Goal: Task Accomplishment & Management: Complete application form

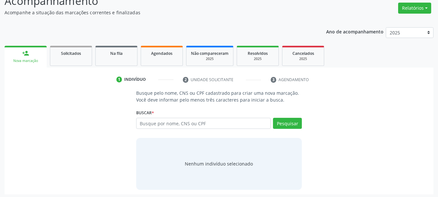
scroll to position [53, 0]
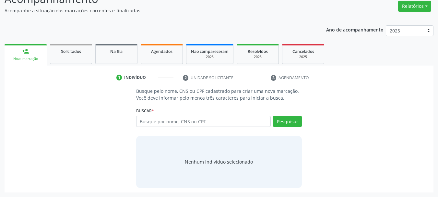
click at [177, 117] on input "text" at bounding box center [203, 121] width 135 height 11
type input "1"
type input "04115426489"
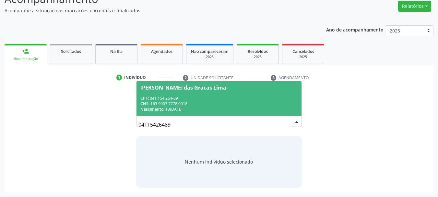
click at [182, 102] on div "CNS: 163 9007 7778 0018" at bounding box center [220, 104] width 158 height 6
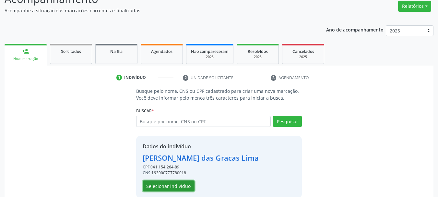
click at [174, 188] on button "Selecionar indivíduo" at bounding box center [169, 185] width 52 height 11
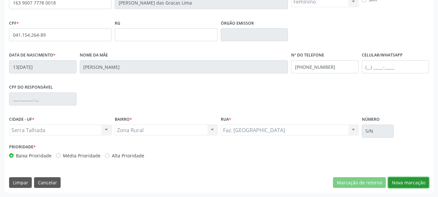
click at [406, 182] on button "Nova marcação" at bounding box center [408, 182] width 41 height 11
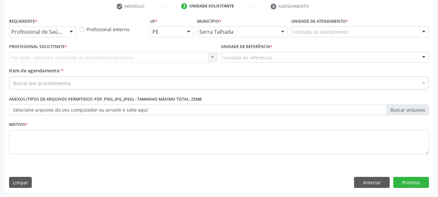
scroll to position [125, 0]
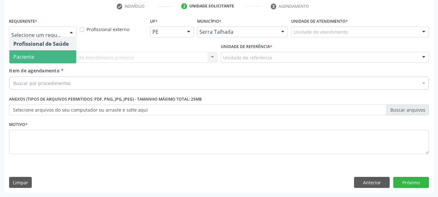
click at [31, 57] on span "Paciente" at bounding box center [23, 56] width 21 height 7
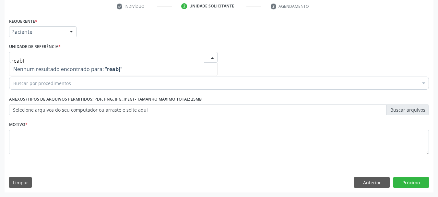
type input "reab"
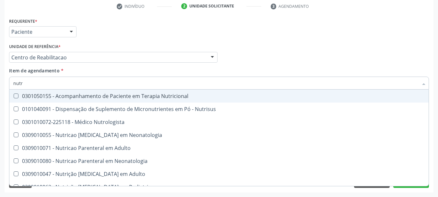
type input "nutri"
click at [54, 95] on div "0301050155 - Acompanhamento de Paciente em Terapia Nutricional" at bounding box center [219, 95] width 412 height 5
checkbox Nutricional "true"
click at [138, 38] on div "Requerente * Paciente Profissional de Saúde Paciente Nenhum resultado encontrad…" at bounding box center [219, 28] width 424 height 25
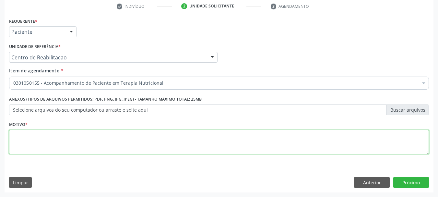
click at [35, 143] on textarea at bounding box center [219, 142] width 420 height 25
type textarea "c"
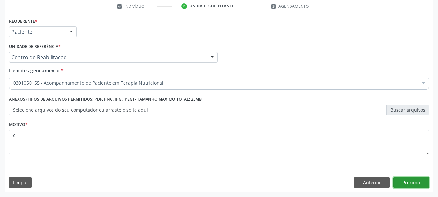
click at [404, 179] on button "Próximo" at bounding box center [412, 182] width 36 height 11
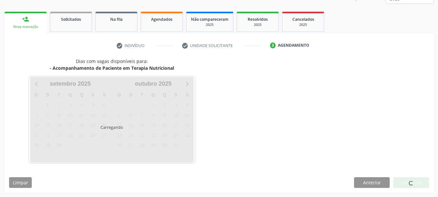
scroll to position [85, 0]
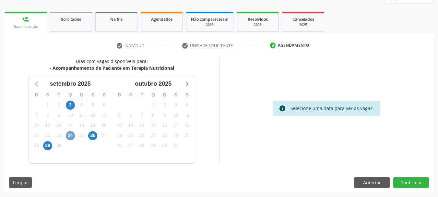
click at [69, 134] on span "24" at bounding box center [70, 135] width 9 height 9
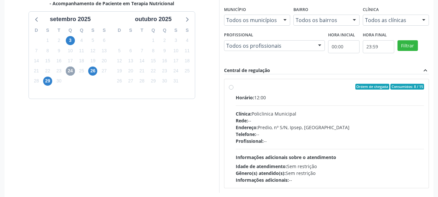
scroll to position [150, 0]
click at [259, 94] on div "Horário: 12:00" at bounding box center [330, 97] width 189 height 7
click at [234, 89] on input "Ordem de chegada Consumidos: 8 / 15 Horário: 12:00 Clínica: Policlinica Municip…" at bounding box center [231, 86] width 5 height 6
radio input "true"
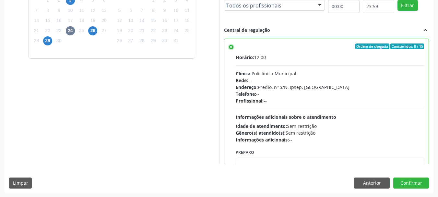
scroll to position [191, 0]
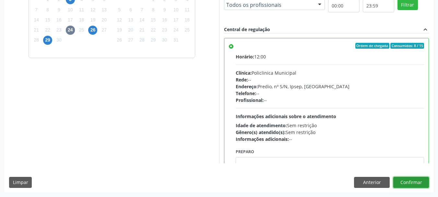
click at [409, 181] on button "Confirmar" at bounding box center [412, 182] width 36 height 11
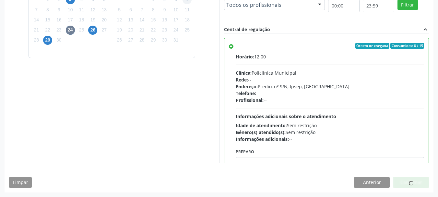
scroll to position [17, 0]
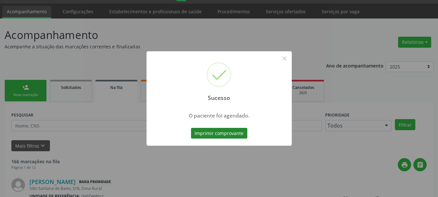
click at [232, 134] on button "Imprimir comprovante" at bounding box center [219, 133] width 56 height 11
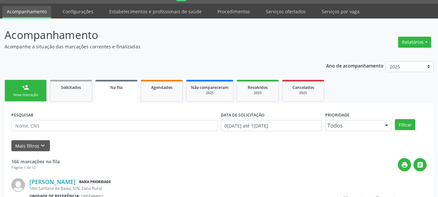
click at [40, 91] on link "person_add Nova marcação" at bounding box center [26, 91] width 42 height 22
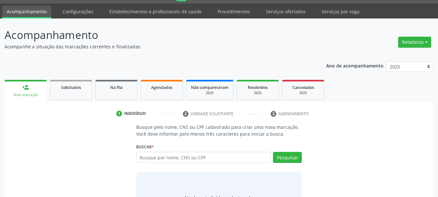
scroll to position [53, 0]
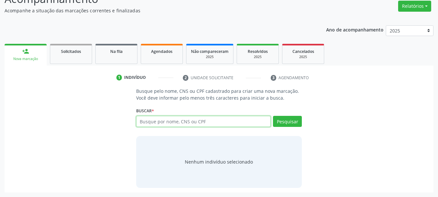
click at [180, 122] on input "text" at bounding box center [203, 121] width 135 height 11
type input "898003741819702"
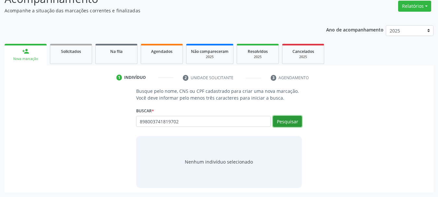
click at [284, 120] on button "Pesquisar" at bounding box center [287, 121] width 29 height 11
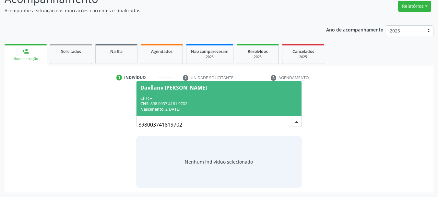
click at [249, 97] on div "CPF: --" at bounding box center [220, 98] width 158 height 6
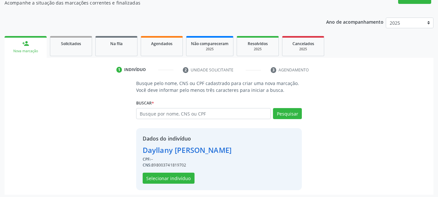
scroll to position [63, 0]
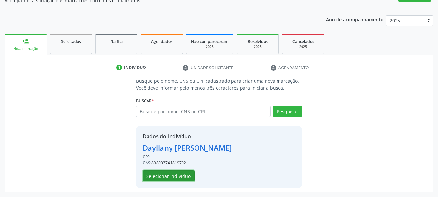
click at [166, 177] on button "Selecionar indivíduo" at bounding box center [169, 175] width 52 height 11
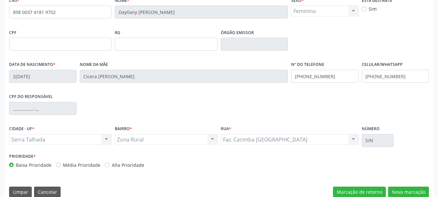
scroll to position [155, 0]
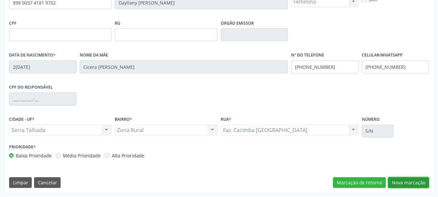
click at [425, 180] on button "Nova marcação" at bounding box center [408, 182] width 41 height 11
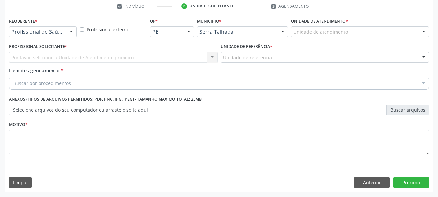
scroll to position [125, 0]
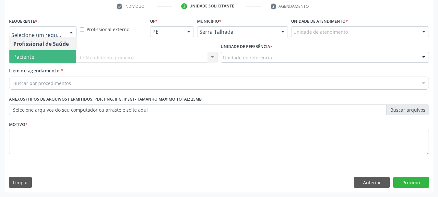
click at [43, 55] on span "Paciente" at bounding box center [42, 56] width 67 height 13
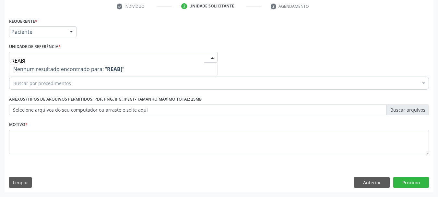
type input "REAB"
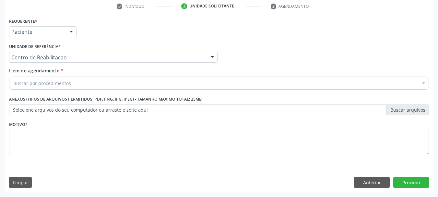
click at [59, 79] on div "Buscar por procedimentos" at bounding box center [219, 83] width 420 height 13
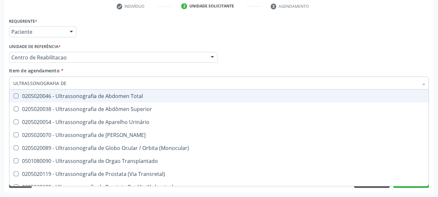
type input "ULTRASSONOGRAFIA DE A"
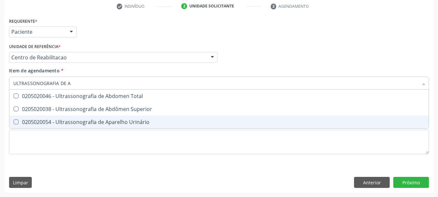
click at [35, 118] on span "0205020054 - Ultrassonografia de Aparelho Urinário" at bounding box center [219, 122] width 420 height 13
checkbox Urinário "true"
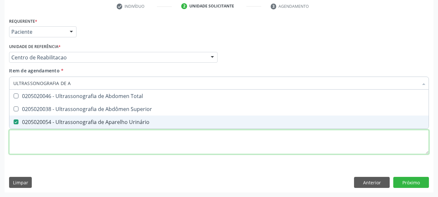
click at [21, 137] on div "Requerente * Paciente Profissional de Saúde Paciente Nenhum resultado encontrad…" at bounding box center [219, 89] width 420 height 147
checkbox Superior "true"
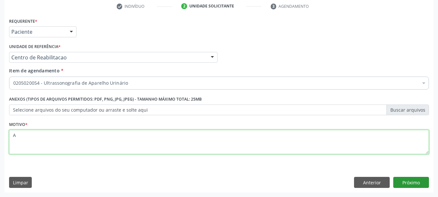
type textarea "A"
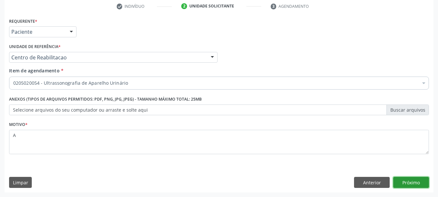
click at [420, 186] on button "Próximo" at bounding box center [412, 182] width 36 height 11
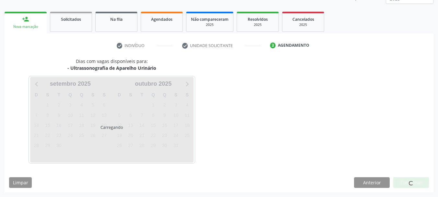
scroll to position [85, 0]
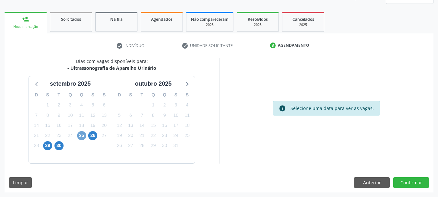
click at [81, 133] on span "25" at bounding box center [81, 135] width 9 height 9
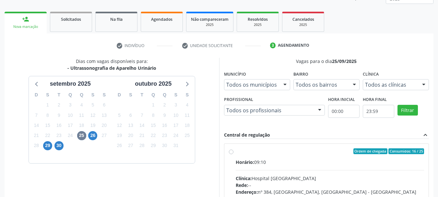
click at [261, 154] on label "Ordem de chegada Consumidos: 16 / 25 Horário: 09:10 Clínica: Hospital Sao Franc…" at bounding box center [330, 198] width 189 height 100
click at [234, 154] on input "Ordem de chegada Consumidos: 16 / 25 Horário: 09:10 Clínica: Hospital Sao Franc…" at bounding box center [231, 151] width 5 height 6
radio input "true"
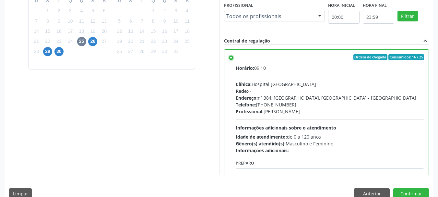
scroll to position [183, 0]
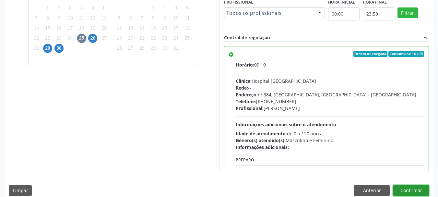
click at [415, 191] on button "Confirmar" at bounding box center [412, 190] width 36 height 11
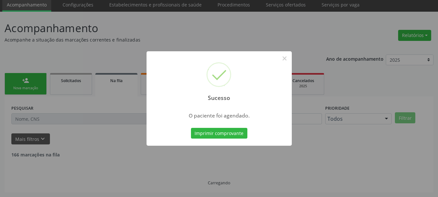
scroll to position [17, 0]
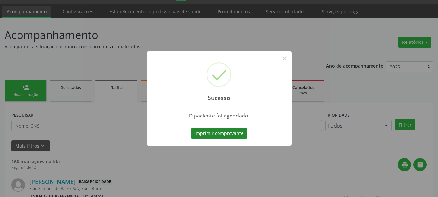
click at [212, 134] on button "Imprimir comprovante" at bounding box center [219, 133] width 56 height 11
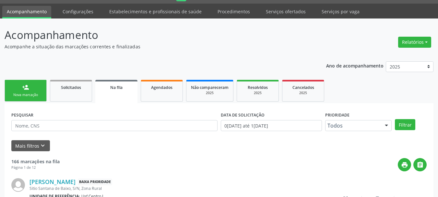
click at [30, 97] on div "Nova marcação" at bounding box center [25, 94] width 32 height 5
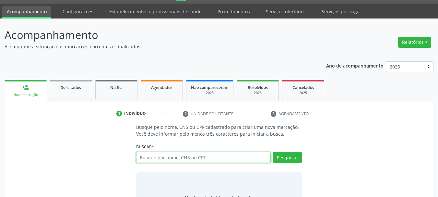
click at [158, 157] on input "text" at bounding box center [203, 157] width 135 height 11
type input "49309684453"
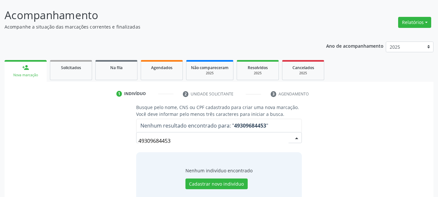
scroll to position [53, 0]
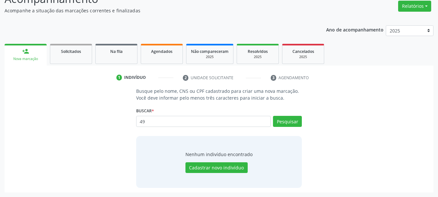
type input "4"
type input "49309684453"
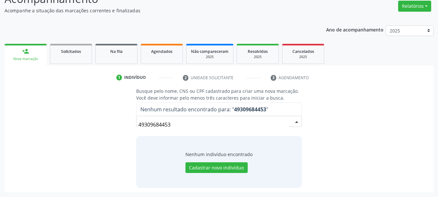
click at [184, 124] on input "49309684453" at bounding box center [214, 124] width 151 height 13
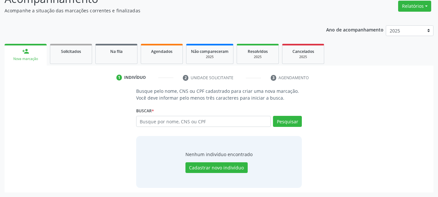
click at [340, 117] on div "Busque pelo nome, CNS ou CPF cadastrado para criar uma nova marcação. Você deve…" at bounding box center [219, 138] width 420 height 100
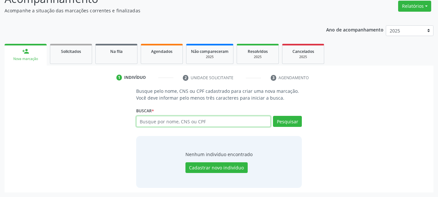
click at [156, 124] on input "text" at bounding box center [203, 121] width 135 height 11
type input "704802511189046"
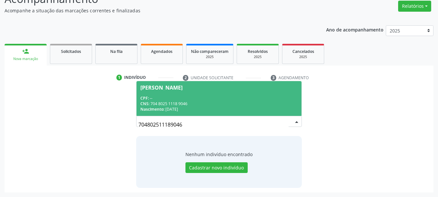
click at [225, 105] on div "CNS: 704 8025 1118 9046" at bounding box center [220, 104] width 158 height 6
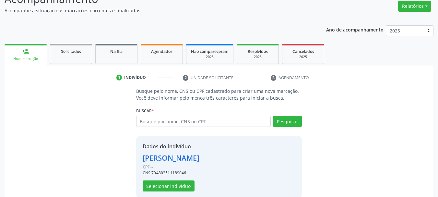
scroll to position [63, 0]
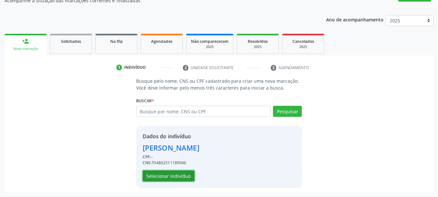
click at [174, 179] on button "Selecionar indivíduo" at bounding box center [169, 175] width 52 height 11
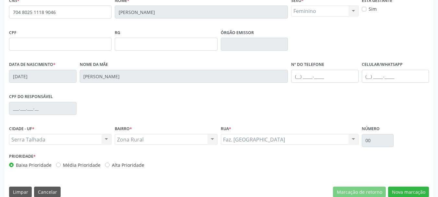
scroll to position [155, 0]
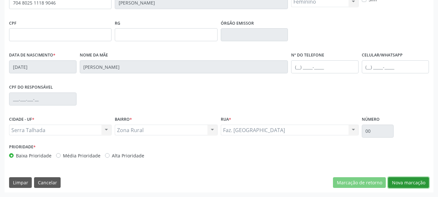
click at [420, 186] on button "Nova marcação" at bounding box center [408, 182] width 41 height 11
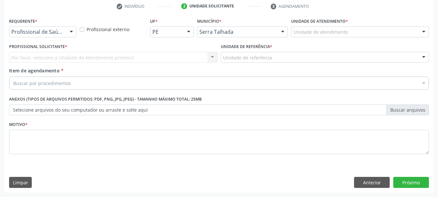
scroll to position [125, 0]
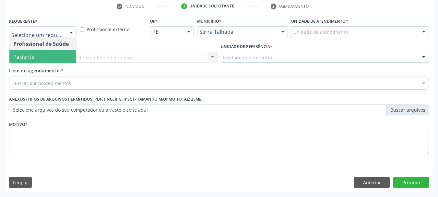
click at [48, 54] on span "Paciente" at bounding box center [42, 56] width 67 height 13
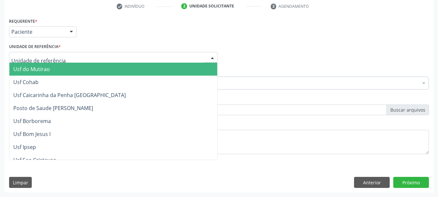
click at [48, 54] on div at bounding box center [113, 57] width 209 height 11
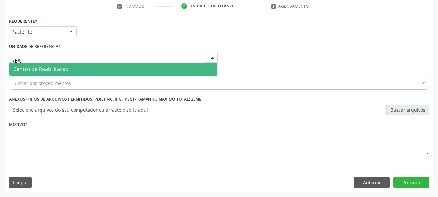
type input "REAB"
click at [50, 71] on span "Centro de Reabilitacao" at bounding box center [40, 69] width 55 height 7
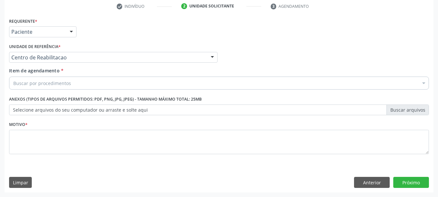
click at [51, 79] on div "Buscar por procedimentos" at bounding box center [219, 83] width 420 height 13
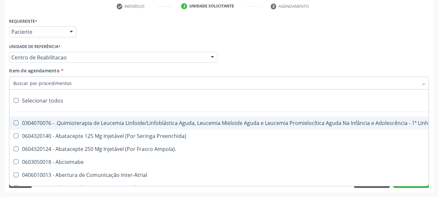
click at [50, 84] on input "Item de agendamento *" at bounding box center [215, 83] width 405 height 13
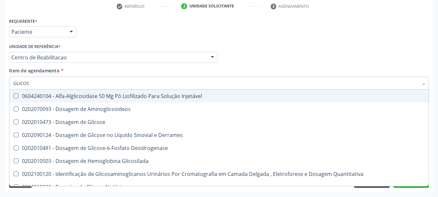
type input "GLICOSE"
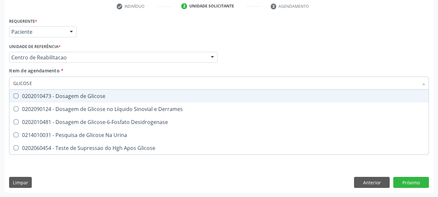
click at [59, 99] on div "0202010473 - Dosagem de Glicose" at bounding box center [219, 95] width 412 height 5
checkbox Glicose "true"
click at [58, 86] on input "GLICOSE" at bounding box center [215, 83] width 405 height 13
type input "T"
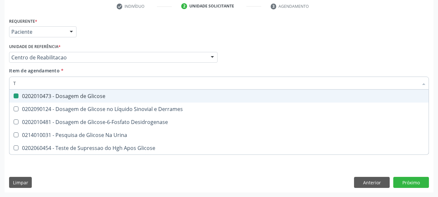
checkbox Glicose "false"
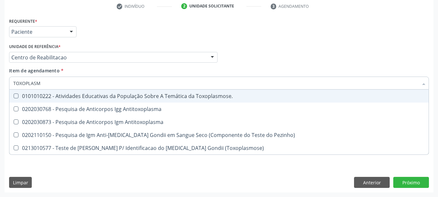
type input "TOXOPLASMA"
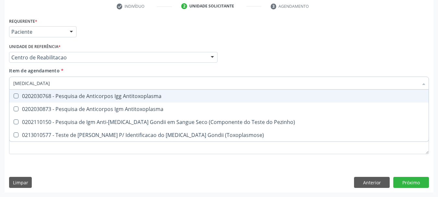
drag, startPoint x: 55, startPoint y: 94, endPoint x: 44, endPoint y: 83, distance: 15.2
click at [53, 94] on div "0202030768 - Pesquisa de Anticorpos Igg Antitoxoplasma" at bounding box center [219, 95] width 412 height 5
checkbox Antitoxoplasma "true"
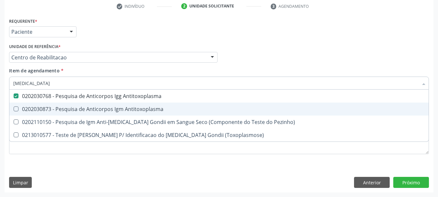
click at [31, 106] on div "0202030873 - Pesquisa de Anticorpos Igm Antitoxoplasma" at bounding box center [219, 108] width 412 height 5
checkbox Antitoxoplasma "true"
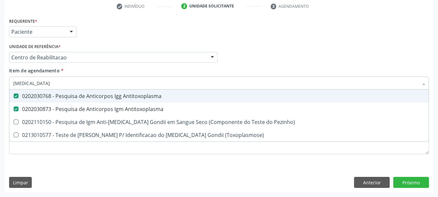
click at [50, 84] on input "TOXOPLASMA" at bounding box center [215, 83] width 405 height 13
checkbox Antitoxoplasma "false"
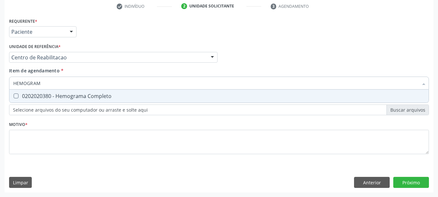
type input "HEMOGRAMA"
click at [51, 95] on div "0202020380 - Hemograma Completo" at bounding box center [219, 95] width 412 height 5
checkbox Completo "true"
click at [56, 82] on input "HEMOGRAMA" at bounding box center [215, 83] width 405 height 13
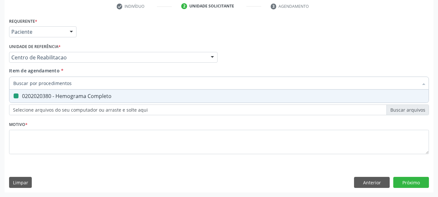
checkbox Completo "false"
type input "FERRITIN"
click at [62, 94] on div "0202010384 - Dosagem de Ferritina" at bounding box center [219, 95] width 412 height 5
checkbox Ferritina "true"
click at [65, 86] on input "FERRITIN" at bounding box center [215, 83] width 405 height 13
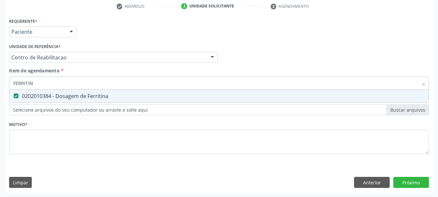
click at [65, 86] on input "FERRITIN" at bounding box center [215, 83] width 405 height 13
checkbox Ferritina "false"
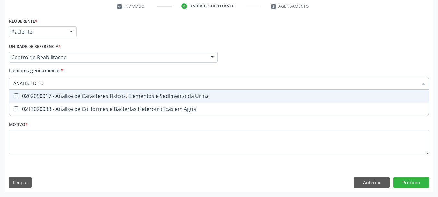
type input "ANALISE DE CA"
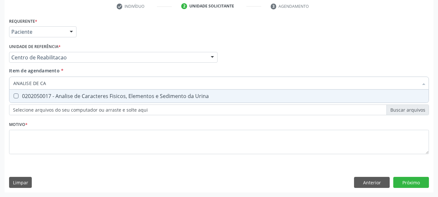
click at [53, 92] on span "0202050017 - Analise de Caracteres Fisicos, Elementos e Sedimento da Urina" at bounding box center [219, 96] width 420 height 13
checkbox Urina "true"
click at [56, 80] on input "ANALISE DE CA" at bounding box center [215, 83] width 405 height 13
type input "ANALISE DE"
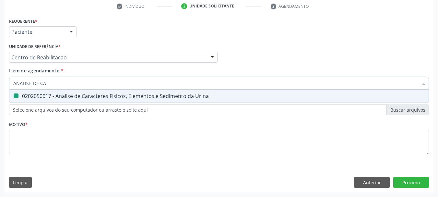
checkbox Urina "false"
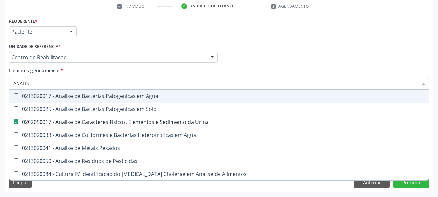
type input "ANALISE"
checkbox Urina "false"
checkbox Pesados "true"
type input "A"
checkbox Pesados "false"
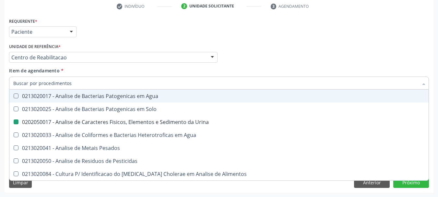
checkbox Pesticidas "false"
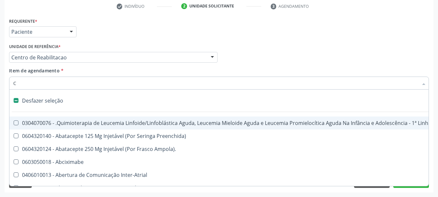
type input "CU"
checkbox Punho "false"
checkbox Urina "false"
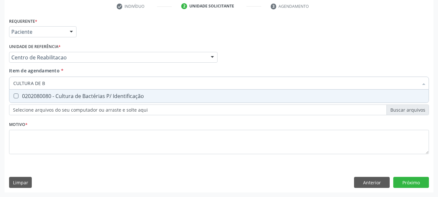
type input "CULTURA DE BA"
click at [55, 94] on div "0202080080 - Cultura de Bactérias P/ Identificação" at bounding box center [219, 95] width 412 height 5
checkbox Identificação "true"
click at [58, 84] on input "CULTURA DE BA" at bounding box center [215, 83] width 405 height 13
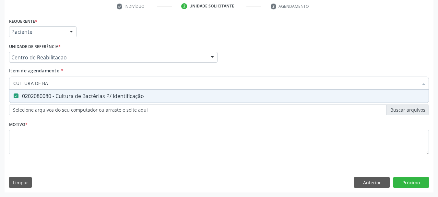
click at [58, 84] on input "CULTURA DE BA" at bounding box center [215, 83] width 405 height 13
checkbox Identificação "false"
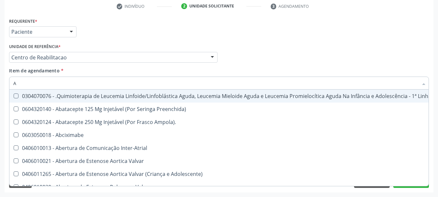
type input "AN"
checkbox Quadril "true"
checkbox Urina "false"
checkbox Glenoidal "true"
checkbox Sanitário "true"
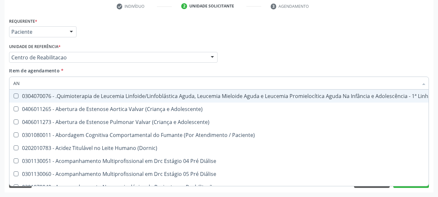
type input "ANT"
checkbox Urina "false"
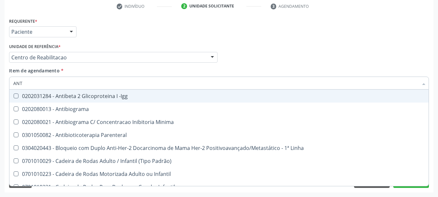
type input "ANTI"
checkbox Antitoxoplasma "true"
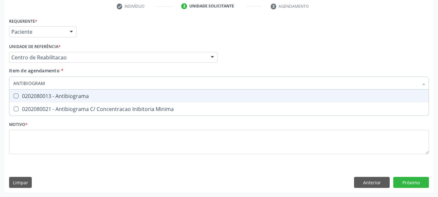
type input "ANTIBIOGRAMA"
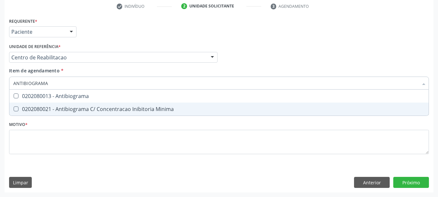
click at [59, 103] on span "0202080021 - Antibiograma C/ Concentracao Inibitoria Minima" at bounding box center [219, 109] width 420 height 13
checkbox Minima "true"
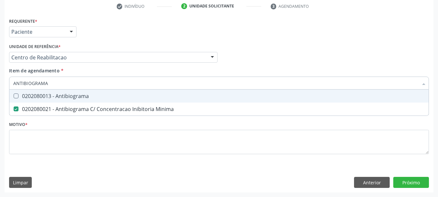
click at [61, 96] on div "0202080013 - Antibiograma" at bounding box center [219, 95] width 412 height 5
checkbox Antibiograma "true"
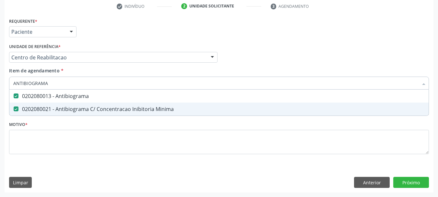
click at [57, 107] on div "0202080021 - Antibiograma C/ Concentracao Inibitoria Minima" at bounding box center [219, 108] width 412 height 5
checkbox Minima "false"
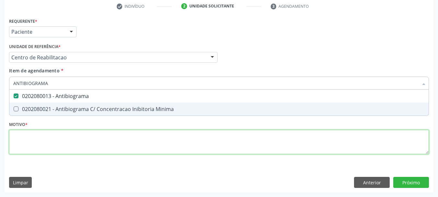
click at [49, 135] on div "Requerente * Paciente Profissional de Saúde Paciente Nenhum resultado encontrad…" at bounding box center [219, 89] width 420 height 147
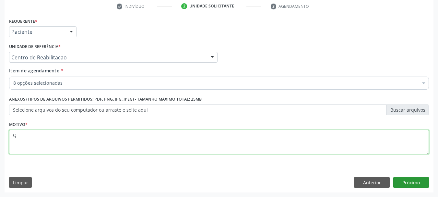
type textarea "Q"
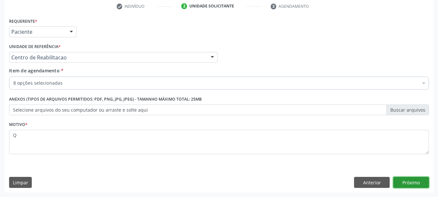
click at [414, 184] on button "Próximo" at bounding box center [412, 182] width 36 height 11
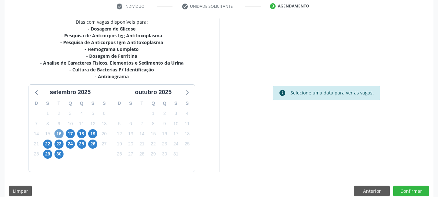
click at [56, 133] on span "16" at bounding box center [59, 133] width 9 height 9
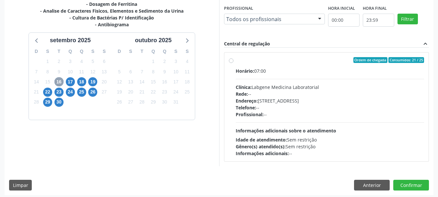
scroll to position [179, 0]
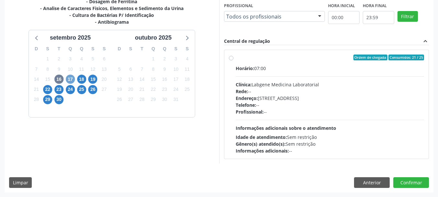
click at [72, 78] on span "17" at bounding box center [70, 79] width 9 height 9
click at [312, 86] on div "Clínica: S B Laboratorio de Analise Clinica" at bounding box center [330, 84] width 189 height 7
click at [234, 60] on input "Ordem de chegada Consumidos: 25 / 38 Horário: 07:00 Clínica: S B Laboratorio de…" at bounding box center [231, 58] width 5 height 6
radio input "true"
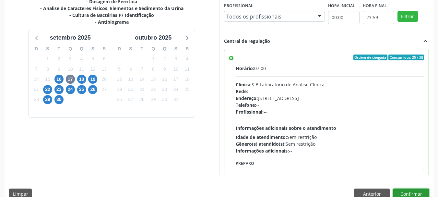
click at [424, 194] on button "Confirmar" at bounding box center [412, 194] width 36 height 11
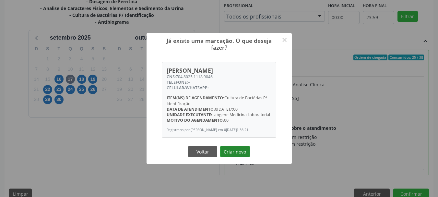
click at [231, 156] on button "Criar novo" at bounding box center [235, 151] width 30 height 11
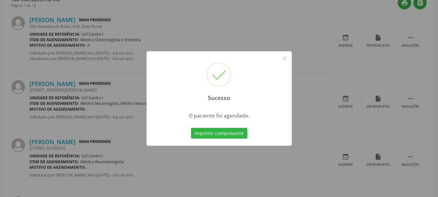
scroll to position [17, 0]
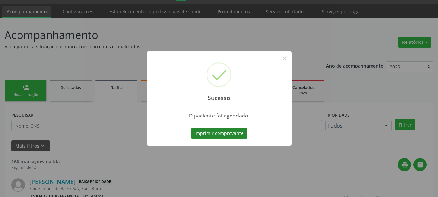
click at [228, 137] on button "Imprimir comprovante" at bounding box center [219, 133] width 56 height 11
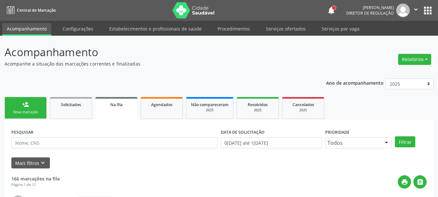
scroll to position [17, 0]
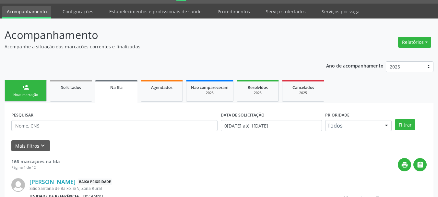
click at [39, 93] on div "Nova marcação" at bounding box center [25, 94] width 32 height 5
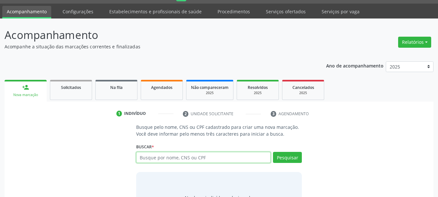
click at [154, 154] on input "text" at bounding box center [203, 157] width 135 height 11
paste input "CNS: 704 8025 1118 9046"
click at [151, 158] on input "CNS: 704 8025 1118 9046" at bounding box center [203, 157] width 135 height 11
type input "704 8025 1118 9046"
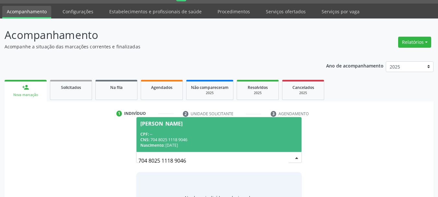
click at [186, 138] on div "CNS: 704 8025 1118 9046" at bounding box center [220, 140] width 158 height 6
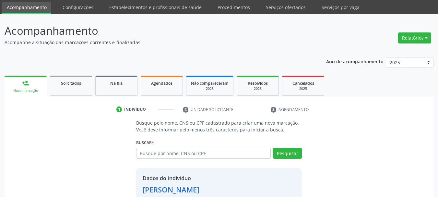
scroll to position [63, 0]
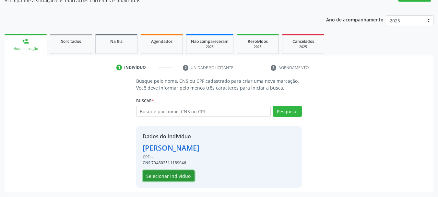
click at [168, 179] on button "Selecionar indivíduo" at bounding box center [169, 175] width 52 height 11
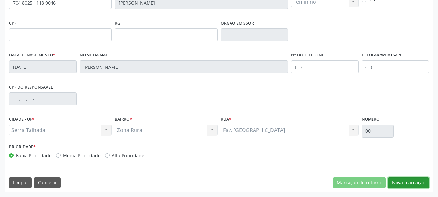
click at [400, 180] on button "Nova marcação" at bounding box center [408, 182] width 41 height 11
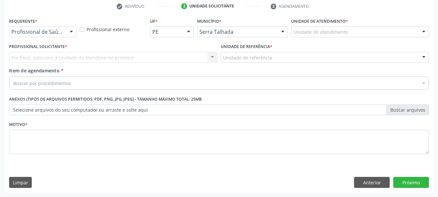
scroll to position [125, 0]
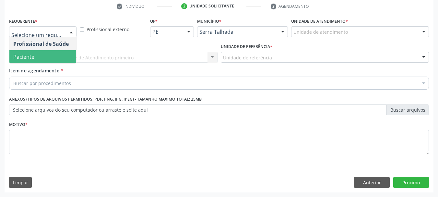
click at [36, 51] on span "Paciente" at bounding box center [42, 56] width 67 height 13
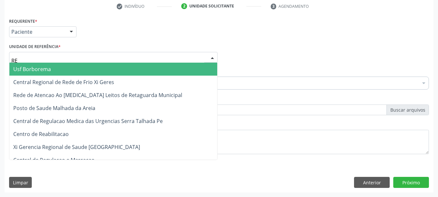
type input "REA"
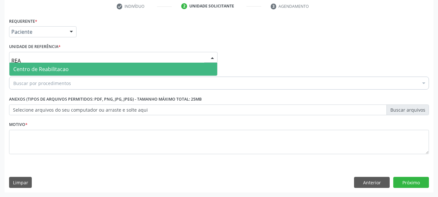
click at [30, 66] on span "Centro de Reabilitacao" at bounding box center [40, 69] width 55 height 7
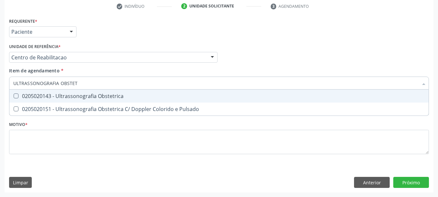
type input "ULTRASSONOGRAFIA OBSTETR"
click at [30, 93] on div "0205020143 - Ultrassonografia Obstetrica" at bounding box center [219, 95] width 412 height 5
checkbox Obstetrica "true"
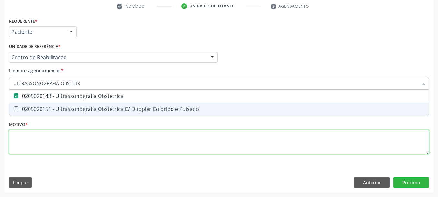
click at [78, 146] on div "Requerente * Paciente Profissional de Saúde Paciente Nenhum resultado encontrad…" at bounding box center [219, 89] width 420 height 147
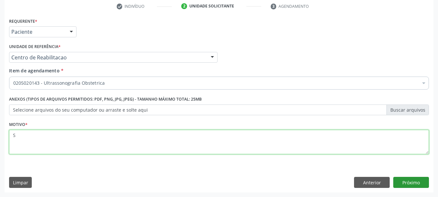
type textarea "S"
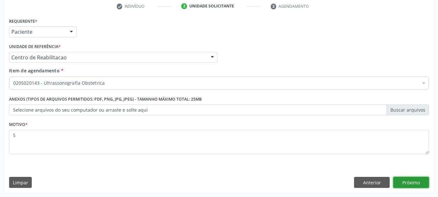
click at [405, 181] on button "Próximo" at bounding box center [412, 182] width 36 height 11
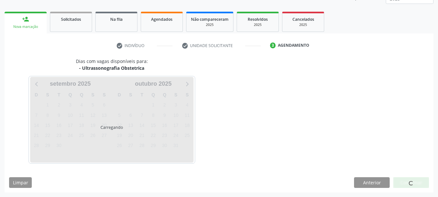
scroll to position [85, 0]
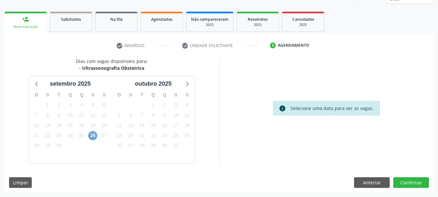
click at [91, 135] on span "26" at bounding box center [92, 135] width 9 height 9
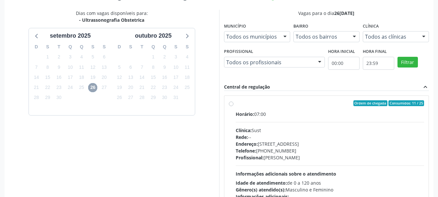
scroll to position [150, 0]
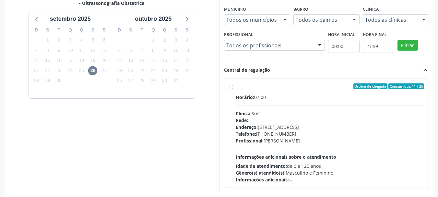
click at [279, 119] on div "Rede: --" at bounding box center [330, 120] width 189 height 7
click at [234, 89] on input "Ordem de chegada Consumidos: 11 / 25 Horário: 07:00 Clínica: Sust Rede: -- Ende…" at bounding box center [231, 86] width 5 height 6
radio input "true"
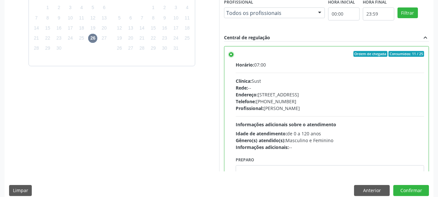
scroll to position [32, 0]
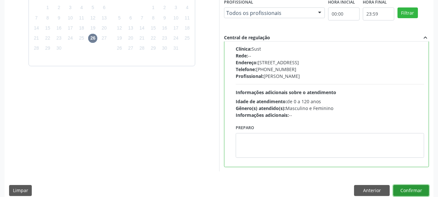
click at [406, 190] on button "Confirmar" at bounding box center [412, 190] width 36 height 11
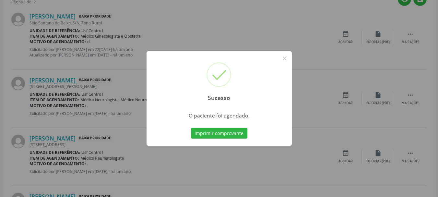
scroll to position [17, 0]
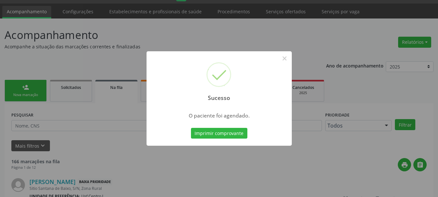
click at [238, 123] on div "Sucesso × O paciente foi agendado. Imprimir comprovante Cancel" at bounding box center [219, 98] width 145 height 95
click at [228, 127] on div "Imprimir comprovante Cancel" at bounding box center [219, 134] width 59 height 14
click at [225, 131] on button "Imprimir comprovante" at bounding box center [219, 133] width 56 height 11
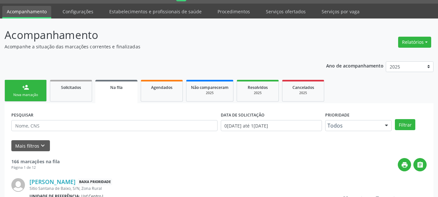
click at [26, 100] on link "person_add Nova marcação" at bounding box center [26, 91] width 42 height 22
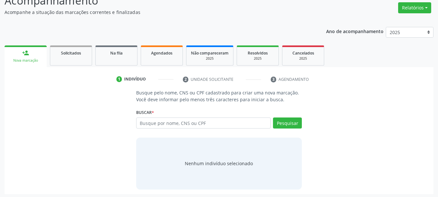
scroll to position [53, 0]
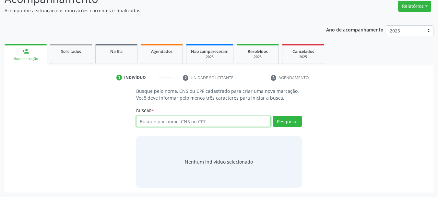
click at [163, 118] on input "text" at bounding box center [203, 121] width 135 height 11
type input "705805473408433"
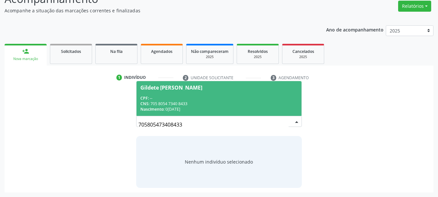
click at [198, 102] on div "CNS: 705 8054 7340 8433" at bounding box center [220, 104] width 158 height 6
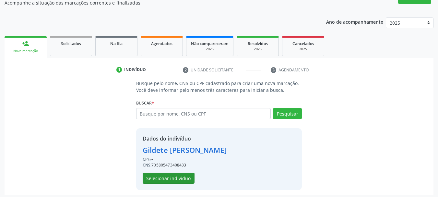
scroll to position [63, 0]
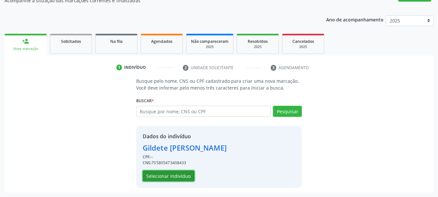
click at [168, 176] on button "Selecionar indivíduo" at bounding box center [169, 175] width 52 height 11
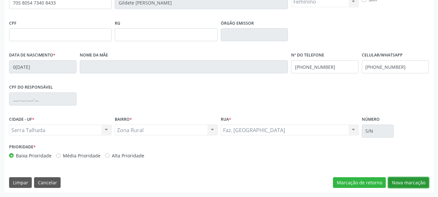
click at [406, 183] on button "Nova marcação" at bounding box center [408, 182] width 41 height 11
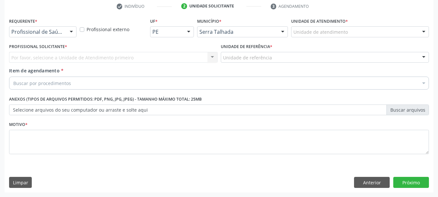
scroll to position [125, 0]
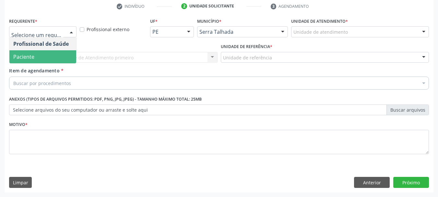
click at [42, 62] on span "Paciente" at bounding box center [42, 56] width 67 height 13
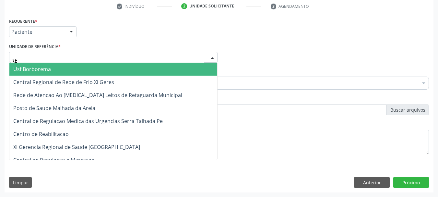
type input "REA"
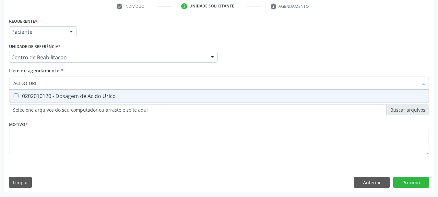
type input "ACIDO URIC"
click at [52, 92] on span "0202010120 - Dosagem de Acido Urico" at bounding box center [219, 96] width 420 height 13
checkbox Urico "true"
click at [52, 87] on input "ACIDO URIC" at bounding box center [215, 83] width 405 height 13
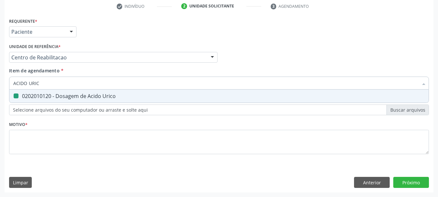
type input "ACIDO"
checkbox Urico "false"
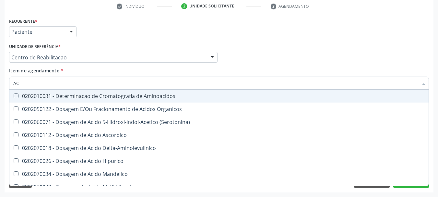
type input "A"
checkbox Urico "false"
checkbox Cromatografia\) "false"
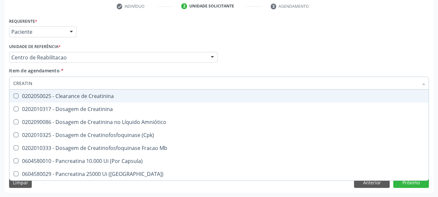
type input "CREATINI"
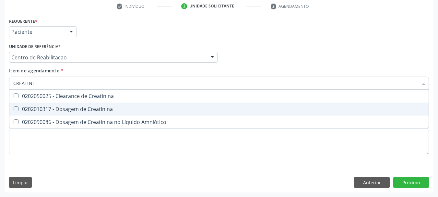
click at [46, 108] on div "0202010317 - Dosagem de Creatinina" at bounding box center [219, 108] width 412 height 5
checkbox Creatinina "true"
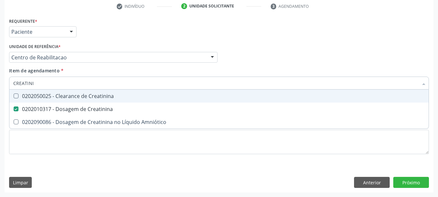
click at [48, 80] on input "CREATINI" at bounding box center [215, 83] width 405 height 13
checkbox Creatinina "false"
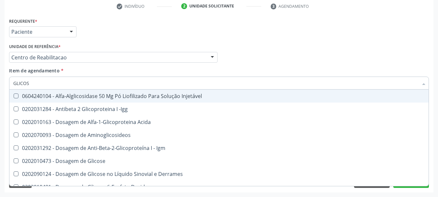
type input "GLICOSE"
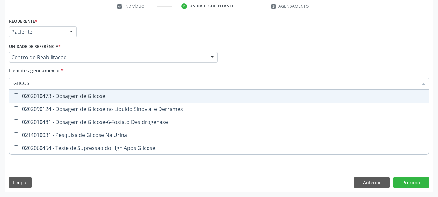
click at [42, 97] on div "0202010473 - Dosagem de Glicose" at bounding box center [219, 95] width 412 height 5
checkbox Glicose "true"
click at [45, 84] on input "GLICOSE" at bounding box center [215, 83] width 405 height 13
checkbox Glicose "false"
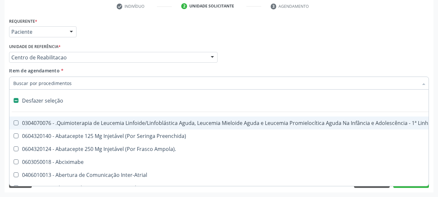
type input "G"
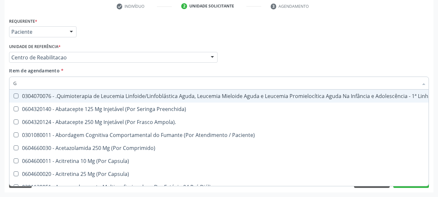
checkbox Urico "true"
checkbox Creatinina "true"
checkbox Glicose "true"
type input "GL"
checkbox Oftalmológica "true"
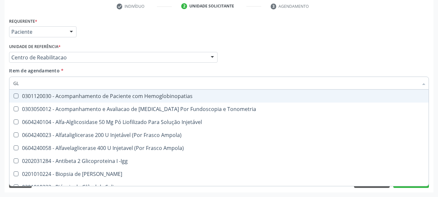
type input "GLI"
checkbox \(Confirmatorio\) "true"
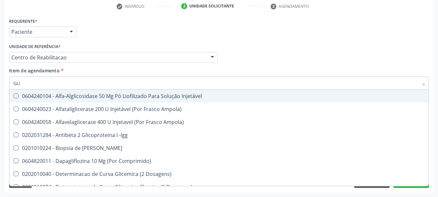
type input "GLIC"
checkbox Aminoglicosideos "true"
checkbox Glicose "false"
type input "GLICO"
checkbox Comprimido\) "true"
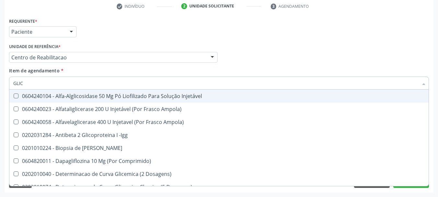
checkbox Aminoglicosideos "false"
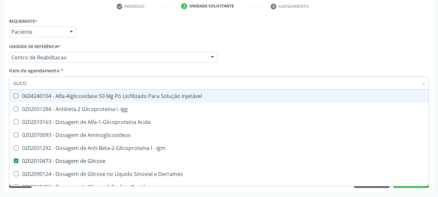
type input "GLICOS"
checkbox Acida "true"
checkbox Glicose "false"
type input "GLICOSI"
checkbox Acida "false"
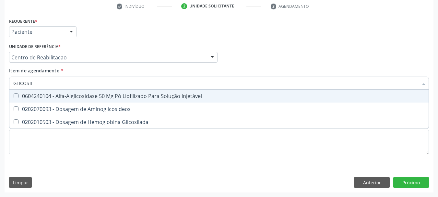
type input "GLICOSILA"
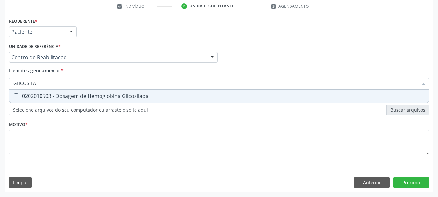
click at [41, 98] on div "0202010503 - Dosagem de Hemoglobina Glicosilada" at bounding box center [219, 95] width 412 height 5
checkbox Glicosilada "true"
click at [44, 82] on input "GLICOSILA" at bounding box center [215, 83] width 405 height 13
checkbox Glicosilada "false"
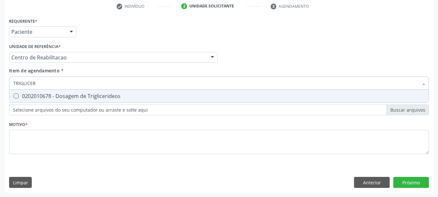
type input "TRIGLICERI"
click at [49, 93] on div "0202010678 - Dosagem de Triglicerideos" at bounding box center [219, 95] width 412 height 5
click at [49, 90] on span "0202010678 - Dosagem de Triglicerideos" at bounding box center [219, 96] width 420 height 13
click at [53, 82] on input "TRIGLICERI" at bounding box center [215, 83] width 405 height 13
click at [46, 101] on span "0202010678 - Dosagem de Triglicerideos" at bounding box center [219, 96] width 420 height 13
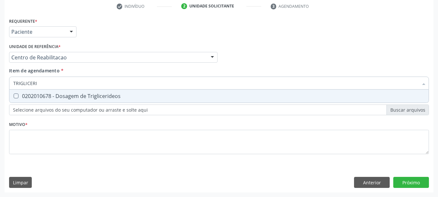
checkbox Triglicerideos "true"
click at [51, 80] on input "TRIGLICERI" at bounding box center [215, 83] width 405 height 13
checkbox Triglicerideos "false"
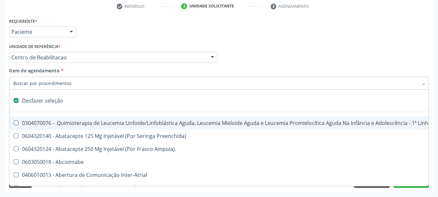
type input "U"
checkbox Cistorrafia "true"
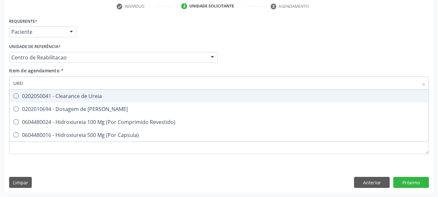
type input "UREIA"
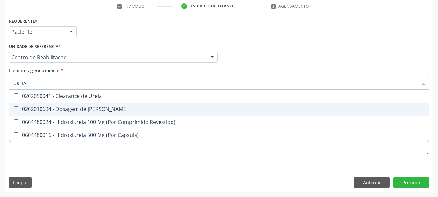
click at [60, 105] on span "0202010694 - Dosagem de Ureia" at bounding box center [219, 109] width 420 height 13
checkbox Ureia "true"
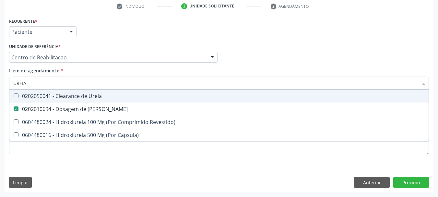
click at [59, 83] on input "UREIA" at bounding box center [215, 83] width 405 height 13
checkbox Ureia "false"
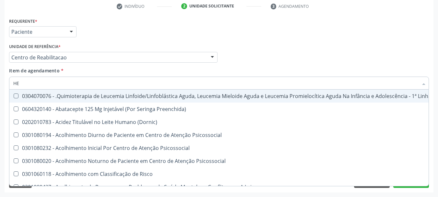
type input "HEM"
checkbox Fenilcetonúria "true"
checkbox Pulmão "false"
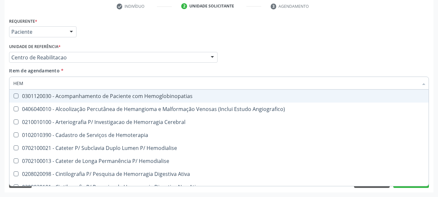
type input "HEMO"
checkbox Hemacias "true"
checkbox Glicosilada "false"
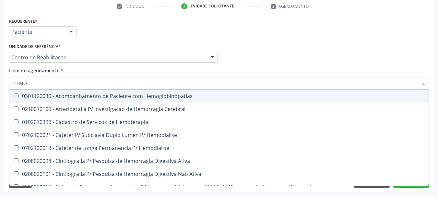
type input "HEMOG"
checkbox Tardio\) "true"
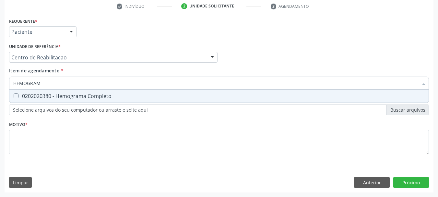
type input "HEMOGRAMA"
drag, startPoint x: 56, startPoint y: 96, endPoint x: 58, endPoint y: 83, distance: 13.7
click at [56, 96] on div "0202020380 - Hemograma Completo" at bounding box center [219, 95] width 412 height 5
checkbox Completo "true"
click at [58, 83] on input "HEMOGRAMA" at bounding box center [215, 83] width 405 height 13
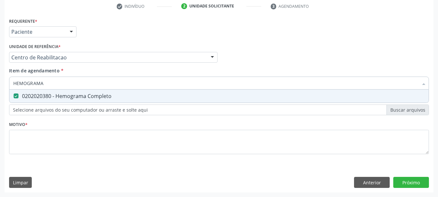
click at [58, 83] on input "HEMOGRAMA" at bounding box center [215, 83] width 405 height 13
checkbox Completo "false"
type input "ANALISE DE CARA"
click at [57, 97] on div "0202050017 - Analise de Caracteres Fisicos, Elementos e Sedimento da Urina" at bounding box center [219, 95] width 412 height 5
checkbox Urina "true"
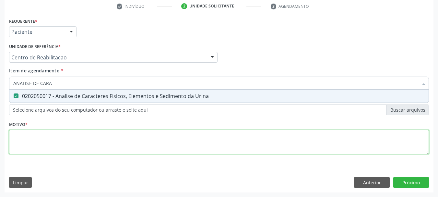
click at [30, 139] on div "Requerente * Paciente Profissional de Saúde Paciente Nenhum resultado encontrad…" at bounding box center [219, 89] width 420 height 147
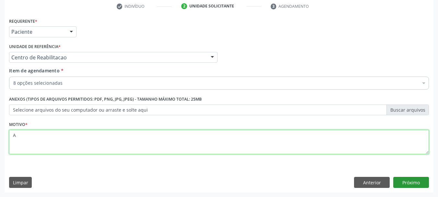
type textarea "A"
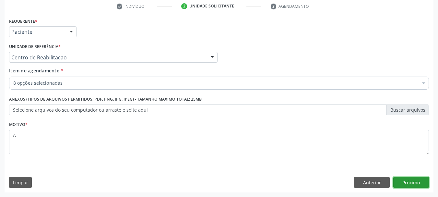
click at [399, 180] on button "Próximo" at bounding box center [412, 182] width 36 height 11
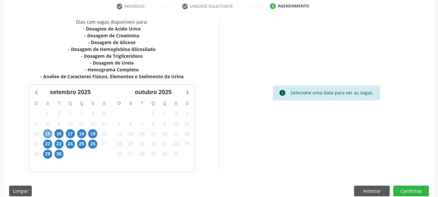
click at [46, 132] on span "15" at bounding box center [47, 133] width 9 height 9
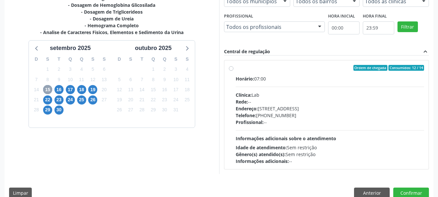
scroll to position [179, 0]
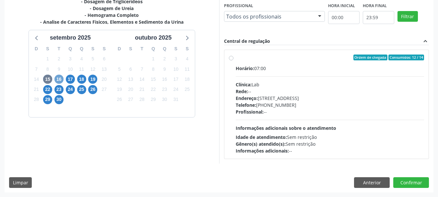
click at [63, 80] on span "16" at bounding box center [59, 79] width 9 height 9
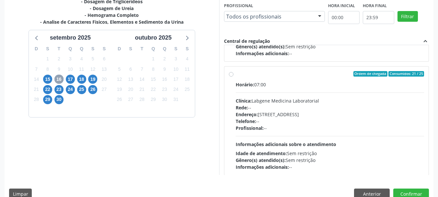
scroll to position [102, 0]
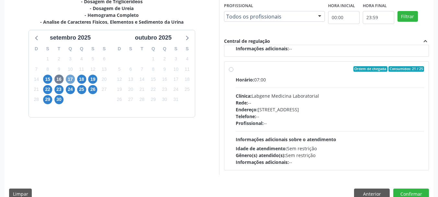
click at [73, 81] on span "17" at bounding box center [70, 79] width 9 height 9
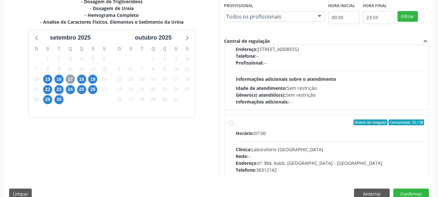
scroll to position [195, 0]
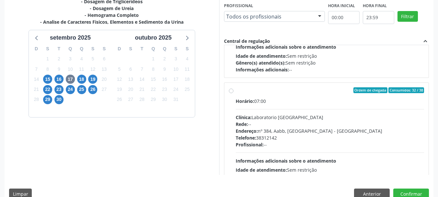
click at [294, 140] on div "Telefone: 38312142" at bounding box center [330, 137] width 189 height 7
click at [234, 93] on input "Ordem de chegada Consumidos: 32 / 38 Horário: 07:00 Clínica: Laboratorio Sao Fr…" at bounding box center [231, 90] width 5 height 6
radio input "true"
click at [411, 195] on button "Confirmar" at bounding box center [412, 194] width 36 height 11
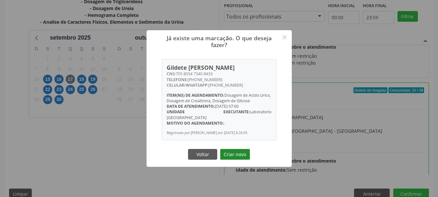
click at [241, 151] on button "Criar novo" at bounding box center [235, 154] width 30 height 11
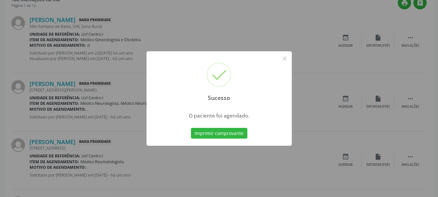
scroll to position [17, 0]
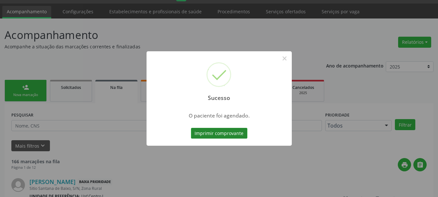
click at [224, 133] on button "Imprimir comprovante" at bounding box center [219, 133] width 56 height 11
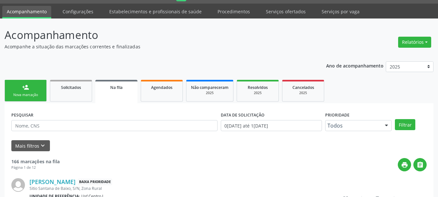
scroll to position [17, 0]
click at [38, 88] on link "person_add Nova marcação" at bounding box center [26, 91] width 42 height 22
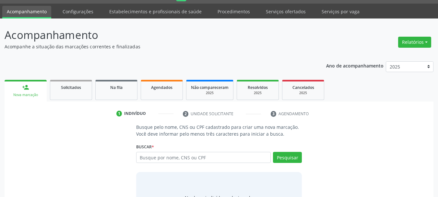
click at [40, 96] on div "Nova marcação" at bounding box center [25, 94] width 33 height 5
click at [211, 156] on input "text" at bounding box center [203, 157] width 135 height 11
type input "705805473408433"
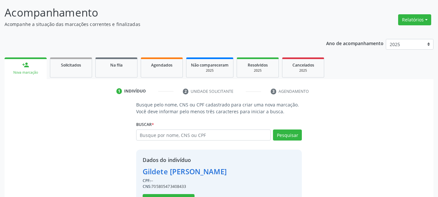
scroll to position [63, 0]
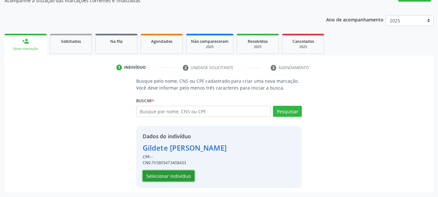
click at [175, 173] on button "Selecionar indivíduo" at bounding box center [169, 175] width 52 height 11
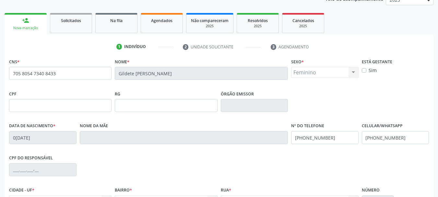
scroll to position [155, 0]
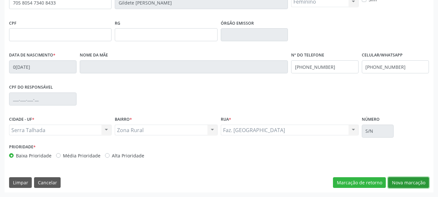
click at [399, 179] on button "Nova marcação" at bounding box center [408, 182] width 41 height 11
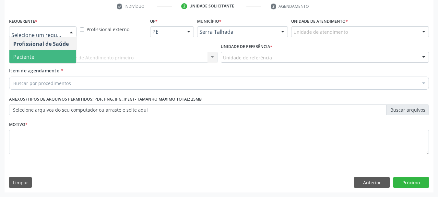
click at [38, 54] on span "Paciente" at bounding box center [42, 56] width 67 height 13
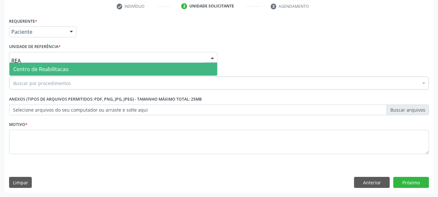
type input "REAB"
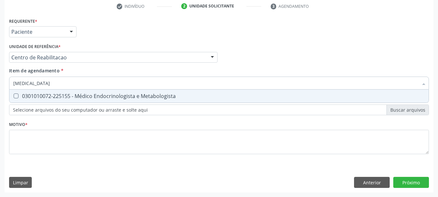
type input "ENDOCRINOLOGISTA"
click at [53, 92] on span "0301010072-225155 - Médico Endocrinologista e Metabologista" at bounding box center [219, 96] width 420 height 13
checkbox Metabologista "true"
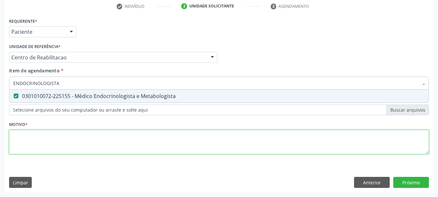
click at [44, 132] on div "Requerente * Paciente Profissional de Saúde Paciente Nenhum resultado encontrad…" at bounding box center [219, 89] width 420 height 147
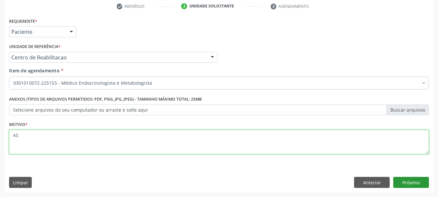
type textarea "AS"
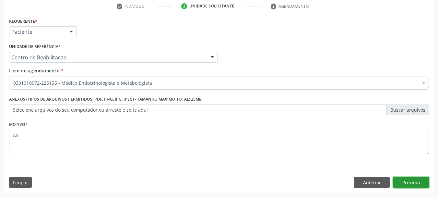
click at [403, 182] on button "Próximo" at bounding box center [412, 182] width 36 height 11
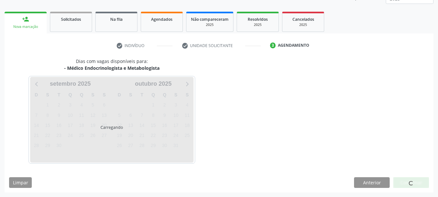
scroll to position [85, 0]
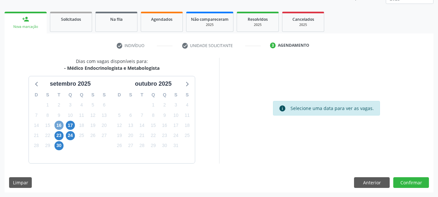
click at [63, 126] on span "16" at bounding box center [59, 125] width 9 height 9
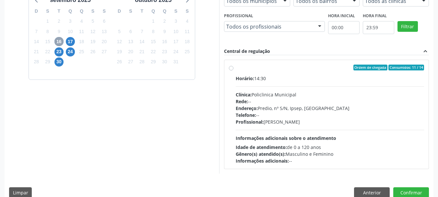
scroll to position [179, 0]
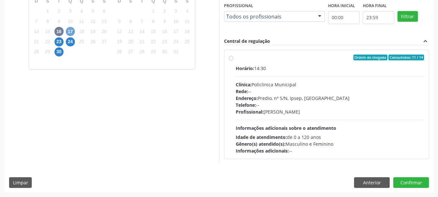
click at [73, 32] on span "17" at bounding box center [70, 31] width 9 height 9
click at [292, 96] on div "Endereço: Predio, nº S/N, Ipsep, Serra Talhada - PE" at bounding box center [330, 98] width 189 height 7
click at [234, 60] on input "Ordem de chegada Consumidos: 20 / 25 Horário: 13:00 Clínica: Policlinica Munici…" at bounding box center [231, 58] width 5 height 6
radio input "true"
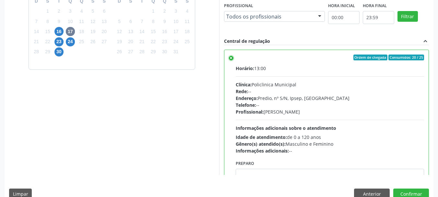
scroll to position [32, 0]
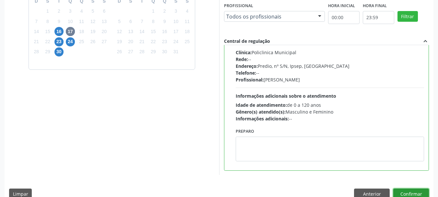
click at [426, 194] on button "Confirmar" at bounding box center [412, 194] width 36 height 11
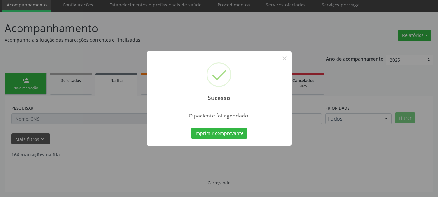
scroll to position [17, 0]
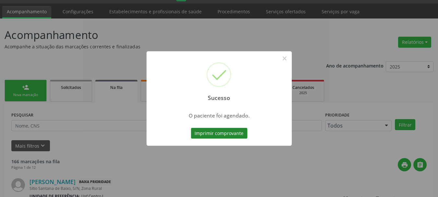
click at [205, 130] on button "Imprimir comprovante" at bounding box center [219, 133] width 56 height 11
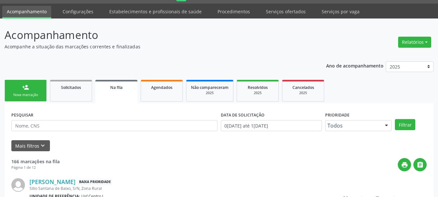
click at [22, 90] on div "person_add" at bounding box center [25, 87] width 7 height 7
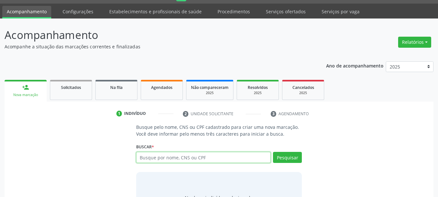
click at [145, 158] on input "text" at bounding box center [203, 157] width 135 height 11
paste input "705 8054 7340 8433"
type input "705 8054 7340 8433"
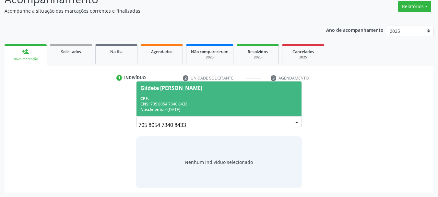
scroll to position [53, 0]
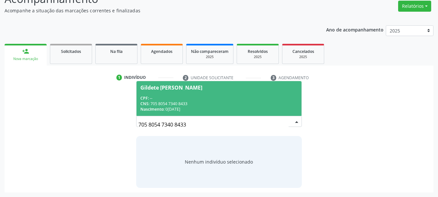
click at [212, 95] on div "CPF: --" at bounding box center [220, 98] width 158 height 6
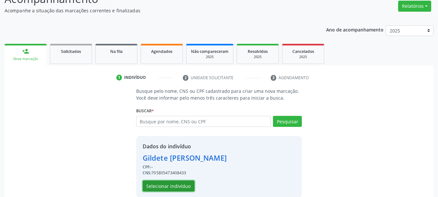
click at [178, 184] on button "Selecionar indivíduo" at bounding box center [169, 185] width 52 height 11
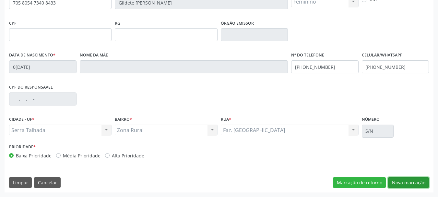
click at [398, 186] on button "Nova marcação" at bounding box center [408, 182] width 41 height 11
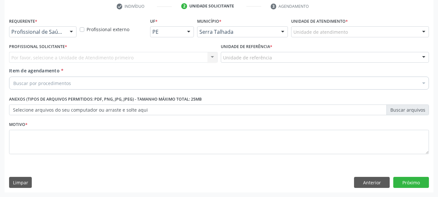
scroll to position [125, 0]
click at [49, 59] on div "Por favor, selecione a Unidade de Atendimento primeiro Nenhum resultado encontr…" at bounding box center [113, 57] width 209 height 11
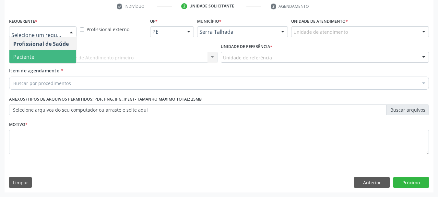
click at [24, 51] on span "Paciente" at bounding box center [42, 56] width 67 height 13
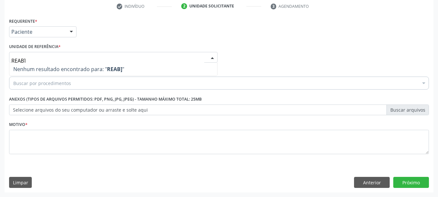
type input "REAB"
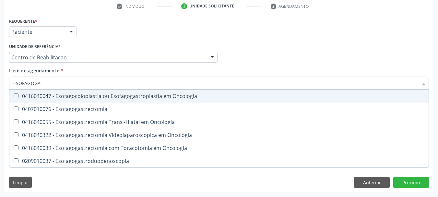
type input "ESOFAGOGAS"
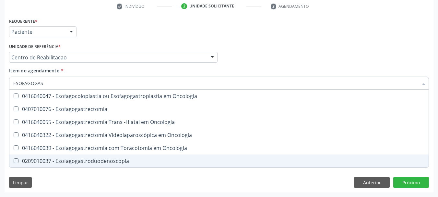
click at [58, 157] on span "0209010037 - Esofagogastroduodenoscopia" at bounding box center [219, 160] width 420 height 13
checkbox Esofagogastroduodenoscopia "true"
click at [59, 174] on div "Requerente * Paciente Profissional de Saúde Paciente Nenhum resultado encontrad…" at bounding box center [219, 104] width 429 height 176
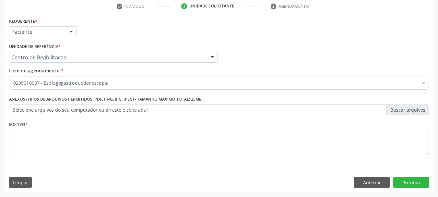
drag, startPoint x: 70, startPoint y: 103, endPoint x: 63, endPoint y: 130, distance: 27.9
click at [64, 123] on div "Requerente * Paciente Profissional de Saúde Paciente Nenhum resultado encontrad…" at bounding box center [219, 89] width 420 height 147
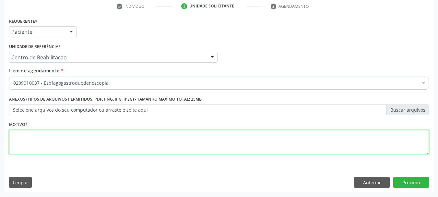
click at [59, 137] on textarea at bounding box center [219, 142] width 420 height 25
type textarea "S"
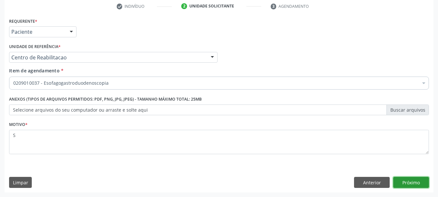
click at [413, 186] on button "Próximo" at bounding box center [412, 182] width 36 height 11
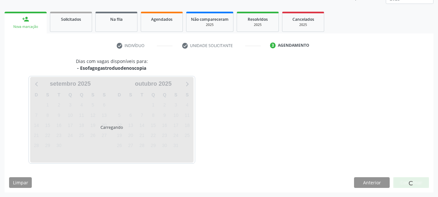
scroll to position [85, 0]
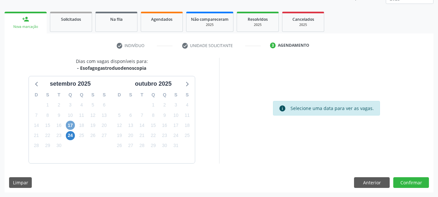
click at [72, 125] on span "17" at bounding box center [70, 125] width 9 height 9
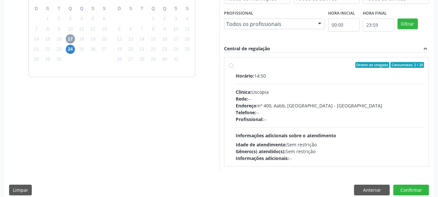
scroll to position [179, 0]
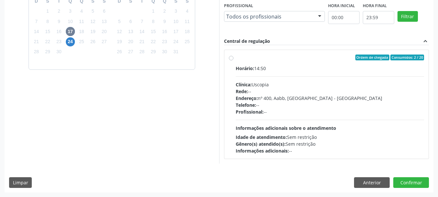
click at [297, 86] on div "Clínica: Uscopia" at bounding box center [330, 84] width 189 height 7
click at [234, 60] on input "Ordem de chegada Consumidos: 2 / 20 Horário: 14:50 Clínica: Uscopia Rede: -- En…" at bounding box center [231, 58] width 5 height 6
radio input "true"
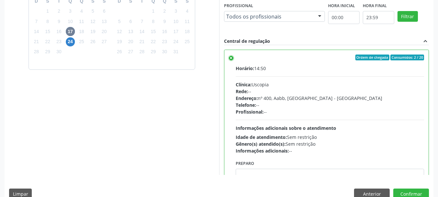
scroll to position [191, 0]
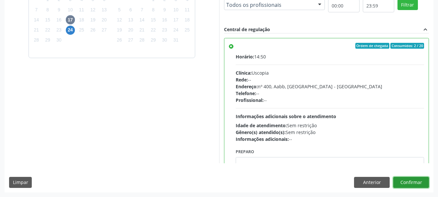
click at [418, 186] on button "Confirmar" at bounding box center [412, 182] width 36 height 11
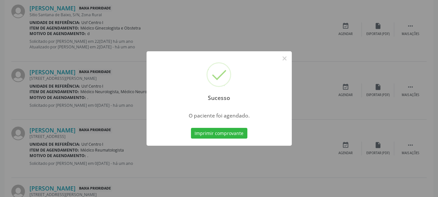
scroll to position [17, 0]
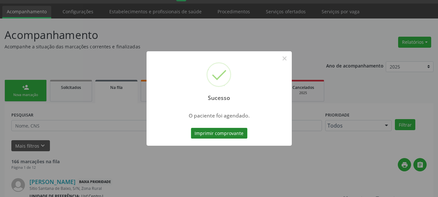
click at [218, 130] on button "Imprimir comprovante" at bounding box center [219, 133] width 56 height 11
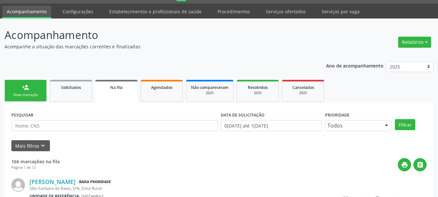
click at [32, 88] on link "person_add Nova marcação" at bounding box center [26, 91] width 42 height 22
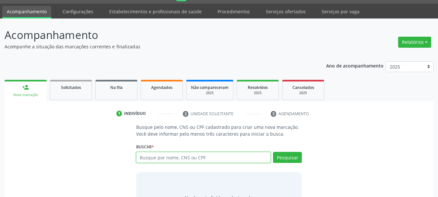
click at [172, 161] on input "text" at bounding box center [203, 157] width 135 height 11
paste input "CNS: 705 8054 7340 8433"
click at [150, 158] on input "CNS: 705 8054 7340 8433" at bounding box center [203, 157] width 135 height 11
drag, startPoint x: 150, startPoint y: 158, endPoint x: 143, endPoint y: 154, distance: 8.4
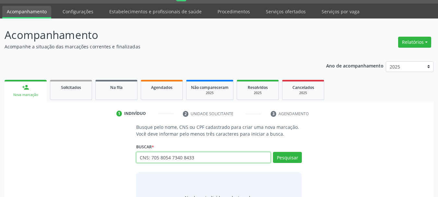
click at [143, 154] on input "CNS: 705 8054 7340 8433" at bounding box center [203, 157] width 135 height 11
click at [149, 158] on input "CNS: 705 8054 7340 8433" at bounding box center [203, 157] width 135 height 11
click at [151, 159] on input "CNS: 705 8054 7340 8433" at bounding box center [203, 157] width 135 height 11
type input "705 8054 7340 8433"
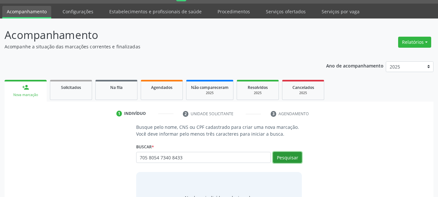
click at [292, 161] on button "Pesquisar" at bounding box center [287, 157] width 29 height 11
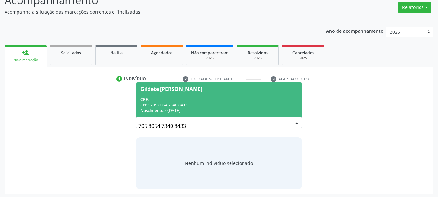
scroll to position [53, 0]
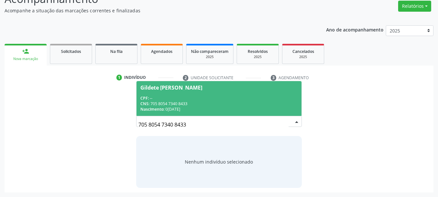
click at [194, 99] on div "CPF: --" at bounding box center [220, 98] width 158 height 6
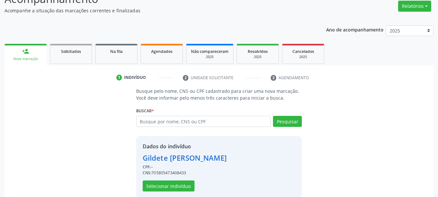
scroll to position [63, 0]
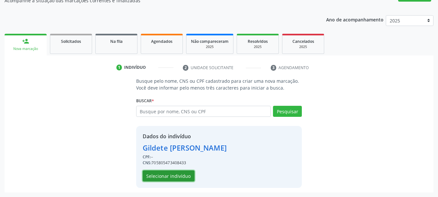
click at [154, 176] on button "Selecionar indivíduo" at bounding box center [169, 175] width 52 height 11
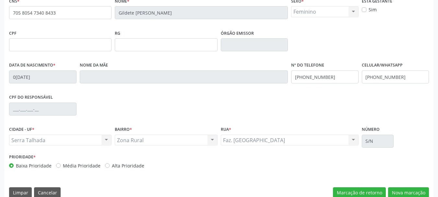
scroll to position [155, 0]
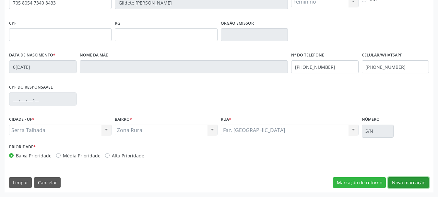
click at [409, 181] on button "Nova marcação" at bounding box center [408, 182] width 41 height 11
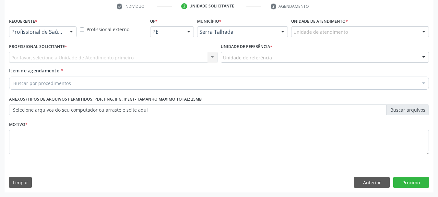
scroll to position [125, 0]
click at [58, 36] on div "Profissional de Saúde" at bounding box center [43, 31] width 68 height 11
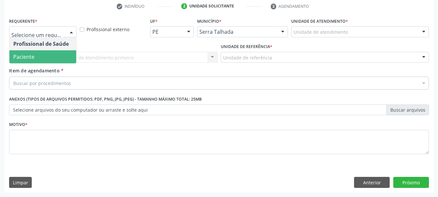
click at [38, 54] on span "Paciente" at bounding box center [42, 56] width 67 height 13
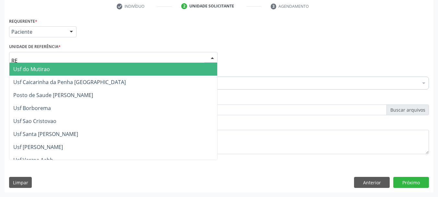
type input "REA"
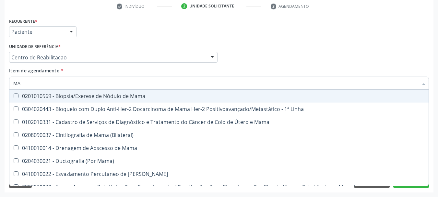
type input "M"
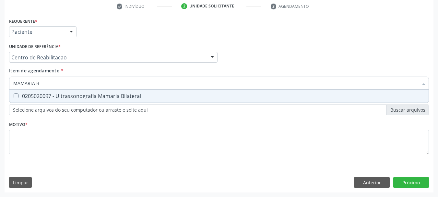
click at [2, 24] on div "Acompanhamento Acompanhe a situação das marcações correntes e finalizadas Relat…" at bounding box center [219, 54] width 438 height 286
type input "MAMARIA BI"
click at [64, 92] on span "0205020097 - Ultrassonografia Mamaria Bilateral" at bounding box center [219, 96] width 420 height 13
checkbox Bilateral "true"
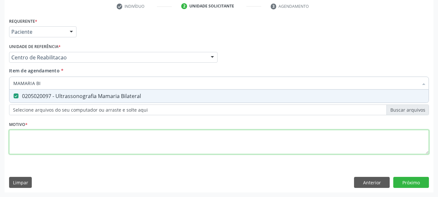
click at [56, 146] on div "Requerente * Paciente Profissional de Saúde Paciente Nenhum resultado encontrad…" at bounding box center [219, 89] width 420 height 147
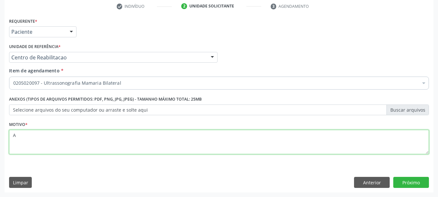
click at [56, 146] on div "Requerente * Paciente Profissional de Saúde Paciente Nenhum resultado encontrad…" at bounding box center [219, 89] width 420 height 147
type textarea "A"
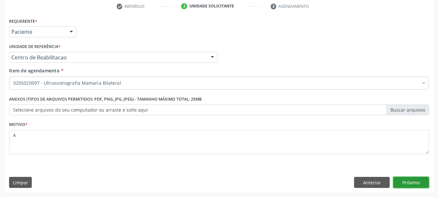
click at [408, 183] on button "Próximo" at bounding box center [412, 182] width 36 height 11
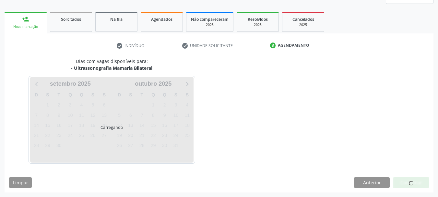
scroll to position [85, 0]
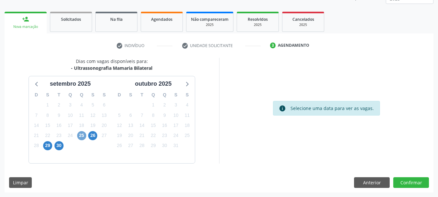
click at [84, 134] on span "25" at bounding box center [81, 135] width 9 height 9
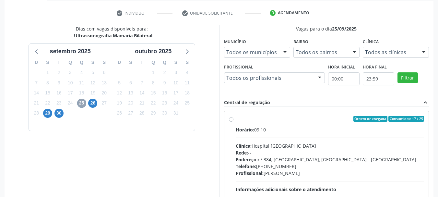
scroll to position [150, 0]
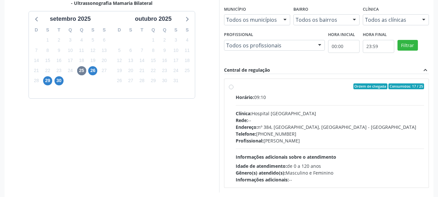
click at [314, 102] on div "Horário: 09:10 Clínica: Hospital Sao Francisco Rede: -- Endereço: nº 384, Varze…" at bounding box center [330, 138] width 189 height 89
click at [234, 89] on input "Ordem de chegada Consumidos: 17 / 25 Horário: 09:10 Clínica: Hospital Sao Franc…" at bounding box center [231, 86] width 5 height 6
radio input "true"
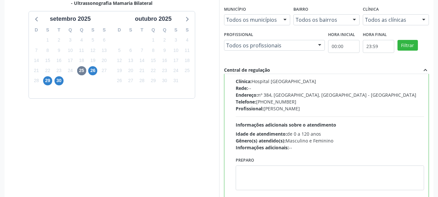
scroll to position [191, 0]
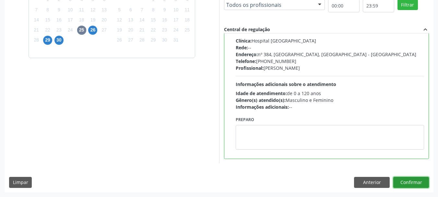
click at [407, 183] on button "Confirmar" at bounding box center [412, 182] width 36 height 11
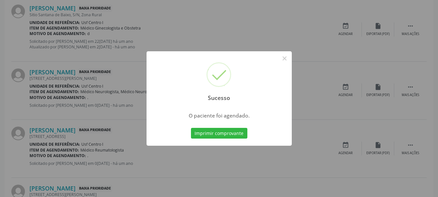
scroll to position [17, 0]
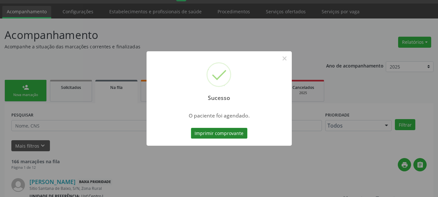
click at [214, 135] on button "Imprimir comprovante" at bounding box center [219, 133] width 56 height 11
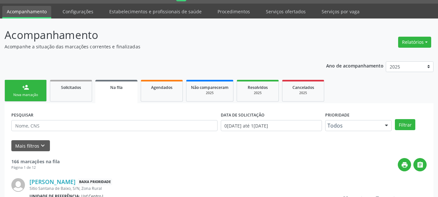
click at [31, 92] on link "person_add Nova marcação" at bounding box center [26, 91] width 42 height 22
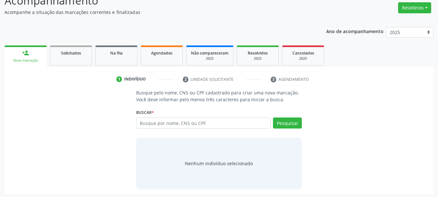
scroll to position [53, 0]
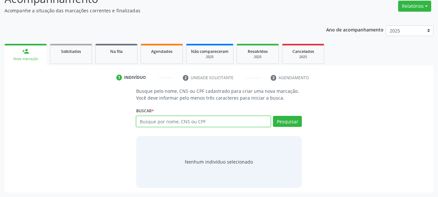
click at [179, 120] on input "text" at bounding box center [203, 121] width 135 height 11
type input "704500347636414"
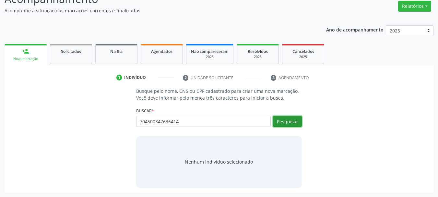
click at [296, 124] on button "Pesquisar" at bounding box center [287, 121] width 29 height 11
type input "704500347636414"
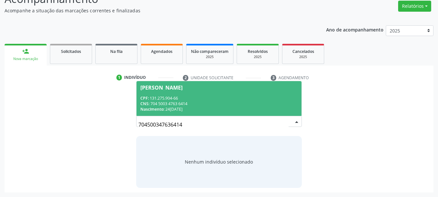
click at [183, 96] on div "CPF: 131.275.904-66" at bounding box center [220, 98] width 158 height 6
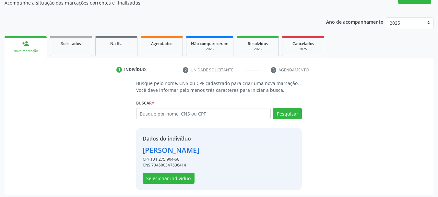
scroll to position [63, 0]
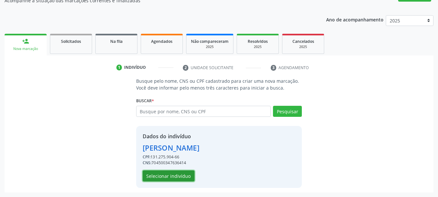
click at [180, 179] on button "Selecionar indivíduo" at bounding box center [169, 175] width 52 height 11
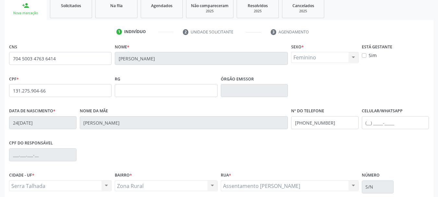
scroll to position [155, 0]
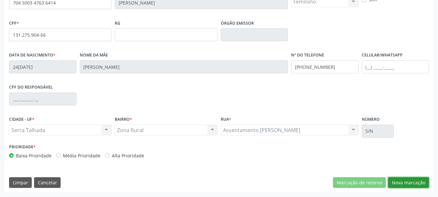
click at [429, 182] on button "Nova marcação" at bounding box center [408, 182] width 41 height 11
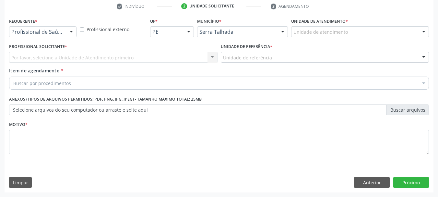
scroll to position [125, 0]
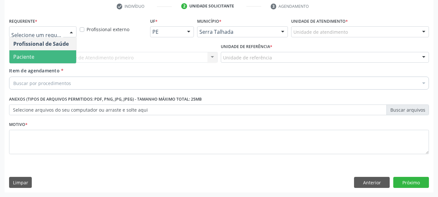
click at [29, 62] on span "Paciente" at bounding box center [42, 56] width 67 height 13
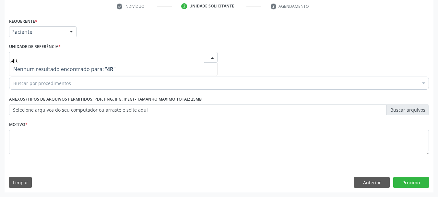
type input "4"
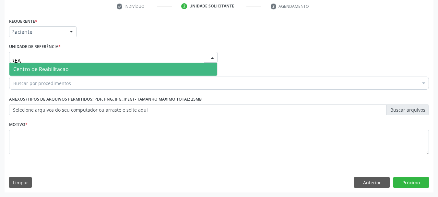
type input "REAB"
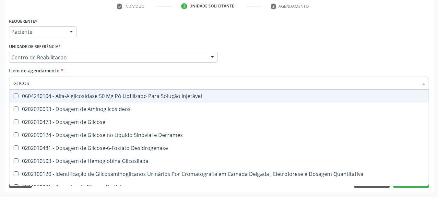
type input "GLICOSE"
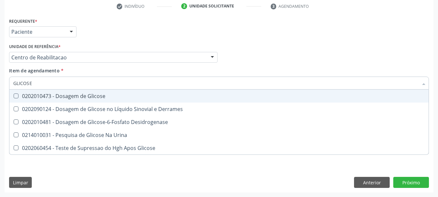
click at [79, 100] on span "0202010473 - Dosagem de Glicose" at bounding box center [219, 96] width 420 height 13
checkbox Glicose "true"
click at [71, 81] on input "GLICOSE" at bounding box center [215, 83] width 405 height 13
drag, startPoint x: 71, startPoint y: 81, endPoint x: 70, endPoint y: 77, distance: 4.4
click at [71, 81] on input "GLICOSE" at bounding box center [215, 83] width 405 height 13
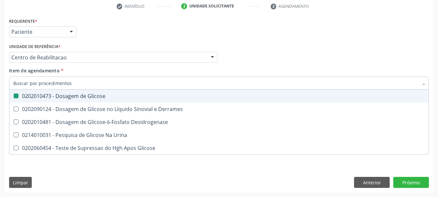
checkbox Glicose "false"
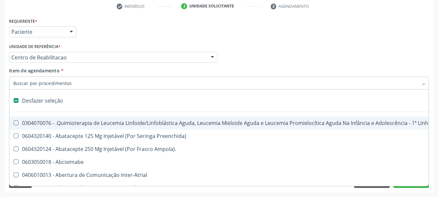
type input "G"
checkbox Capsula\) "true"
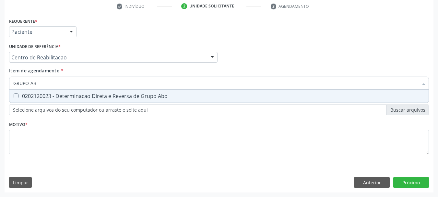
type input "GRUPO ABO"
click at [52, 97] on div "0202120023 - Determinacao Direta e Reversa de Grupo Abo" at bounding box center [219, 95] width 412 height 5
checkbox Abo "true"
click at [50, 89] on input "GRUPO ABO" at bounding box center [215, 83] width 405 height 13
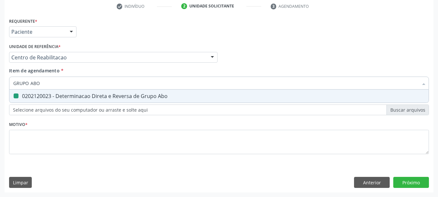
type input "GRUPO"
checkbox Abo "false"
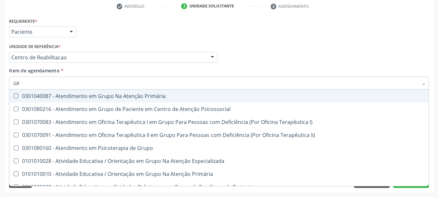
type input "G"
checkbox Abo "false"
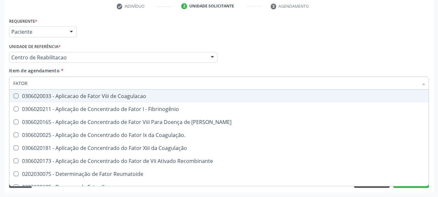
type input "FATOR R"
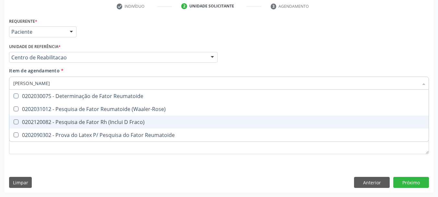
click at [68, 121] on div "0202120082 - Pesquisa de Fator Rh (Inclui D Fraco)" at bounding box center [219, 121] width 412 height 5
checkbox Fraco\) "true"
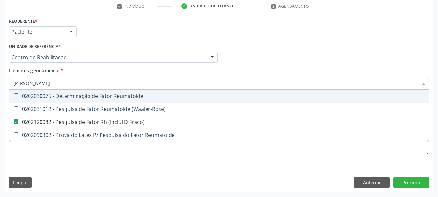
click at [39, 85] on input "FATOR R" at bounding box center [215, 83] width 405 height 13
type input "FATOR"
checkbox Fraco\) "false"
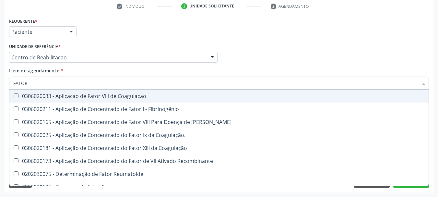
type input "FATO"
checkbox Fraco\) "false"
type input "F"
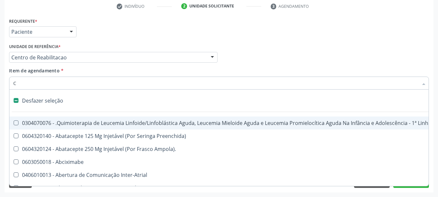
type input "CR"
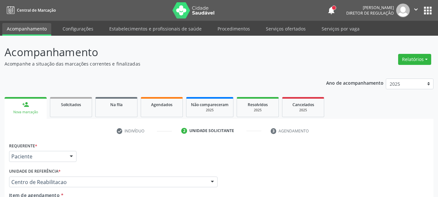
scroll to position [125, 0]
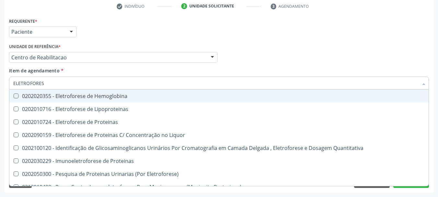
type input "ELETROFORESE"
click at [41, 95] on div "0202020355 - Eletroforese de Hemoglobina" at bounding box center [219, 95] width 412 height 5
checkbox Hemoglobina "true"
click at [57, 85] on input "ELETROFORESE" at bounding box center [215, 83] width 405 height 13
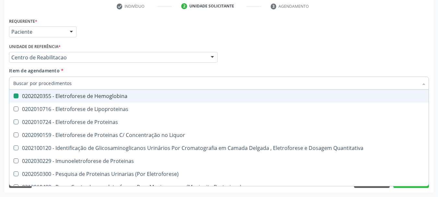
checkbox Hemoglobina "false"
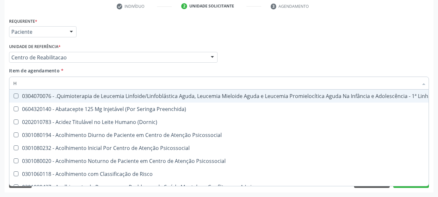
type input "HE"
checkbox Biotinidase "true"
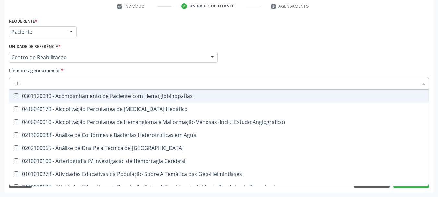
type input "HEM"
checkbox Noturna "true"
checkbox Hemoglobina "false"
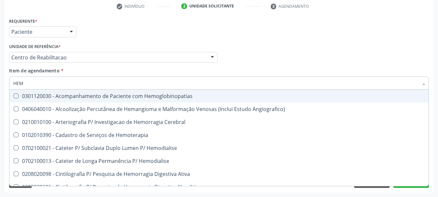
type input "HEMO"
checkbox Radiosotopos\) "true"
checkbox Hemoglobina "false"
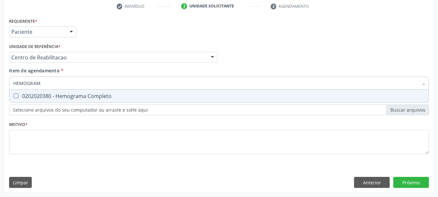
type input "HEMOGRAMA"
click at [60, 91] on span "0202020380 - Hemograma Completo" at bounding box center [219, 96] width 420 height 13
checkbox Completo "true"
click at [61, 85] on input "HEMOGRAMA" at bounding box center [215, 83] width 405 height 13
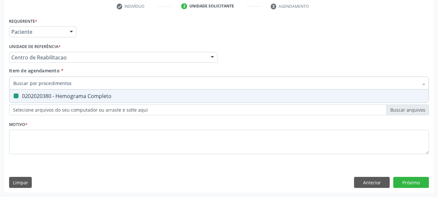
checkbox Completo "false"
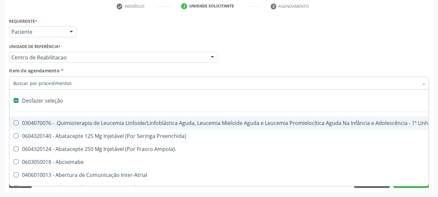
type input "F"
checkbox Primária "true"
checkbox Cgbp "true"
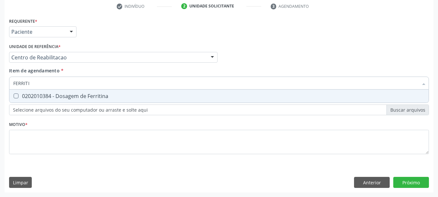
type input "FERRITIN"
click at [34, 96] on div "0202010384 - Dosagem de Ferritina" at bounding box center [219, 95] width 412 height 5
checkbox Ferritina "true"
click at [38, 85] on input "FERRITIN" at bounding box center [215, 83] width 405 height 13
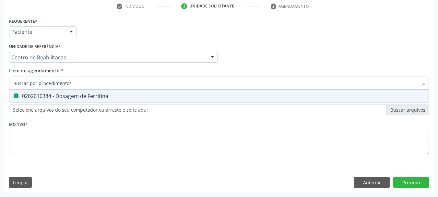
checkbox Ferritina "false"
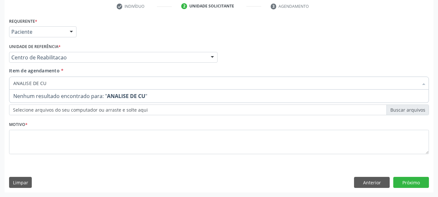
type input "ANALISE DE C"
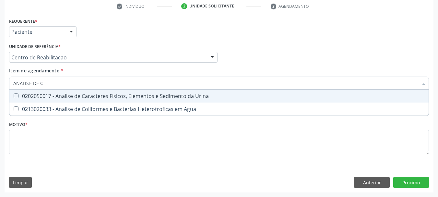
click at [51, 99] on div "0202050017 - Analise de Caracteres Fisicos, Elementos e Sedimento da Urina" at bounding box center [219, 95] width 412 height 5
checkbox Urina "true"
click at [61, 79] on input "ANALISE DE C" at bounding box center [215, 83] width 405 height 13
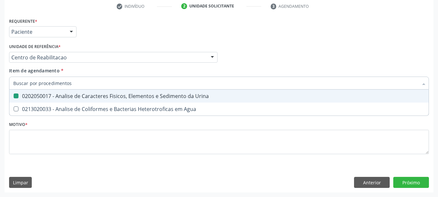
checkbox Urina "false"
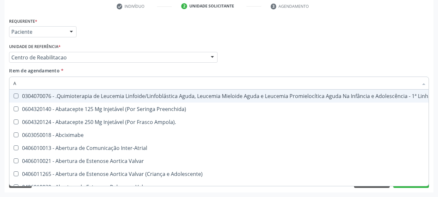
type input "AN"
checkbox Quadril "true"
checkbox Urina "false"
checkbox Hanseníase "true"
checkbox Visceral\ "true"
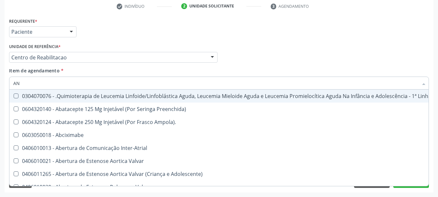
checkbox Biologica "true"
checkbox Glenoidal "true"
checkbox Biologica "true"
checkbox Joelho "true"
checkbox Sanitário "true"
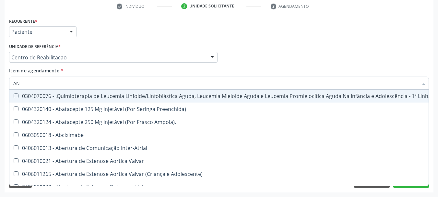
checkbox Hematopoéticas "true"
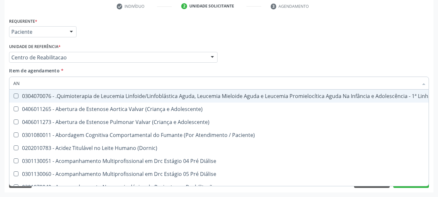
type input "ANT"
checkbox Urina "false"
checkbox Aorto-Pulmonar "true"
checkbox Base "true"
checkbox Adolescente\) "true"
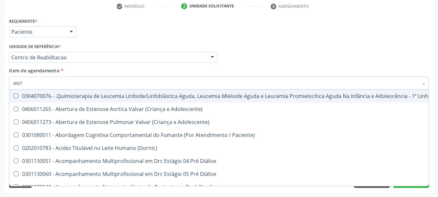
checkbox Aórtico "true"
checkbox Osseo "true"
checkbox Complementar\) "true"
checkbox \(Tgo\) "false"
checkbox \(Tgp\) "false"
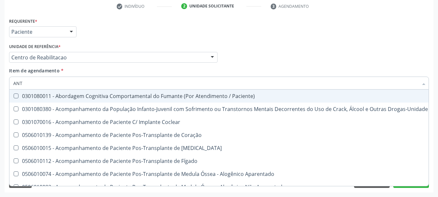
type input "ANTI"
checkbox Coclear "true"
checkbox Risco "true"
checkbox Ml\) "true"
checkbox Parceria\) "true"
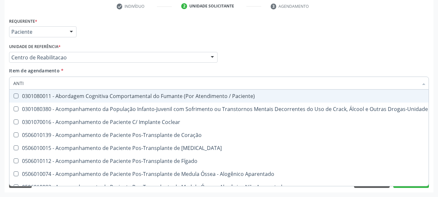
checkbox Gestante "true"
checkbox Pernoite "true"
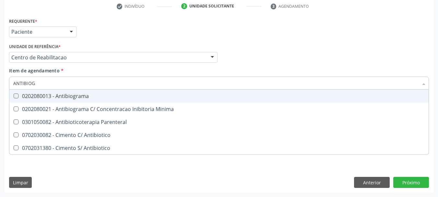
type input "ANTIBIOGR"
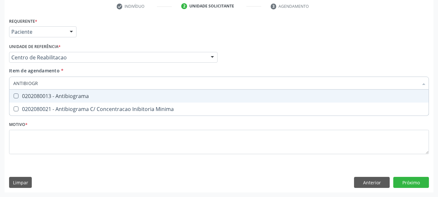
click at [62, 90] on span "0202080013 - Antibiograma" at bounding box center [219, 96] width 420 height 13
checkbox Antibiograma "true"
click at [60, 82] on input "ANTIBIOGR" at bounding box center [215, 83] width 405 height 13
type input "T"
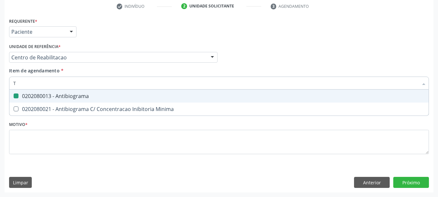
checkbox Antibiograma "false"
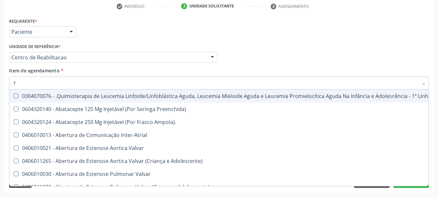
type input "T3"
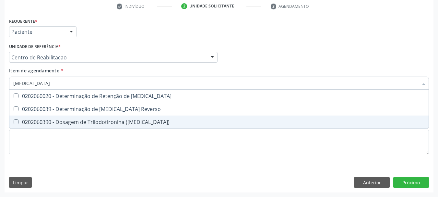
click at [105, 123] on div "0202060390 - Dosagem de Triiodotironina ([MEDICAL_DATA])" at bounding box center [219, 121] width 412 height 5
checkbox \(T3\) "true"
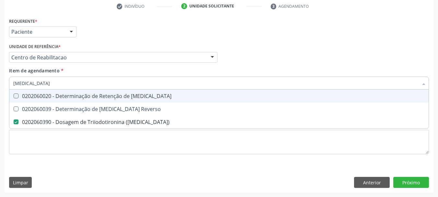
click at [59, 83] on input "T3" at bounding box center [215, 83] width 405 height 13
type input "T4"
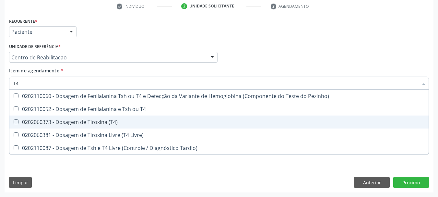
click at [57, 125] on div "0202060373 - Dosagem de Tiroxina (T4)" at bounding box center [219, 121] width 412 height 5
checkbox \(T4\) "true"
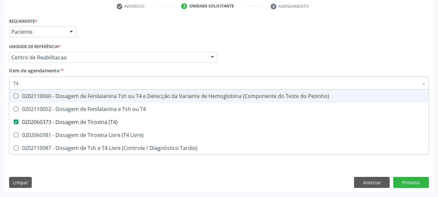
click at [38, 80] on input "T4" at bounding box center [215, 83] width 405 height 13
type input "TSH"
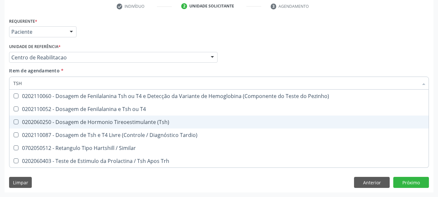
click at [79, 128] on span "0202060250 - Dosagem de Hormonio Tireoestimulante (Tsh)" at bounding box center [219, 122] width 420 height 13
checkbox \(Tsh\) "true"
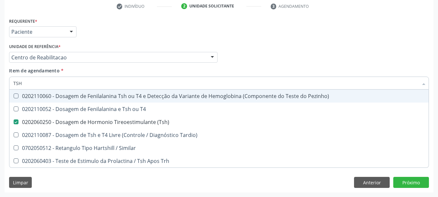
click at [54, 86] on input "TSH" at bounding box center [215, 83] width 405 height 13
click at [83, 46] on div "Unidade de referência * Centro de Reabilitacao Usf do Mutirao Usf Cohab Usf Cai…" at bounding box center [113, 52] width 209 height 21
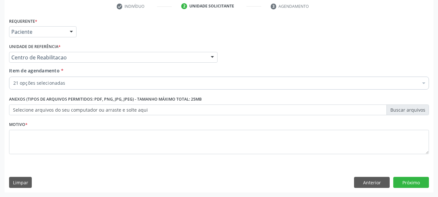
checkbox Glicose "true"
checkbox Fraco\) "true"
checkbox Creatinina "true"
checkbox Fracoes "true"
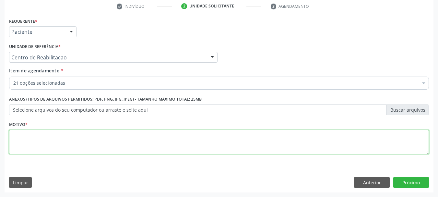
click at [61, 140] on textarea at bounding box center [219, 142] width 420 height 25
type textarea "S"
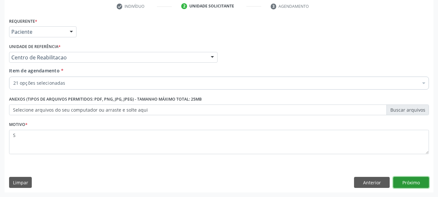
click at [413, 184] on button "Próximo" at bounding box center [412, 182] width 36 height 11
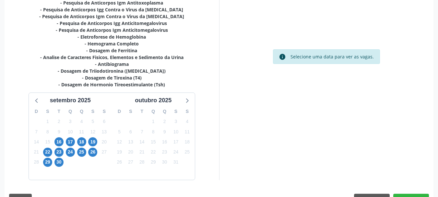
scroll to position [222, 0]
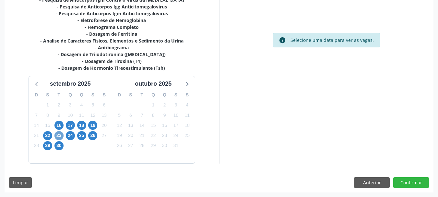
click at [56, 134] on span "23" at bounding box center [59, 135] width 9 height 9
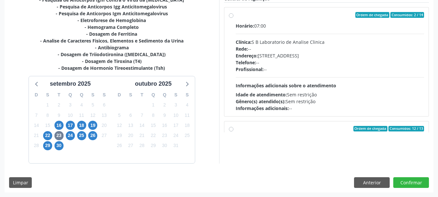
click at [288, 37] on div "Horário: 07:00 Clínica: S B Laboratorio de Analise Clinica Rede: -- Endereço: C…" at bounding box center [330, 66] width 189 height 89
click at [234, 18] on input "Ordem de chegada Consumidos: 2 / 14 Horário: 07:00 Clínica: S B Laboratorio de …" at bounding box center [231, 15] width 5 height 6
radio input "true"
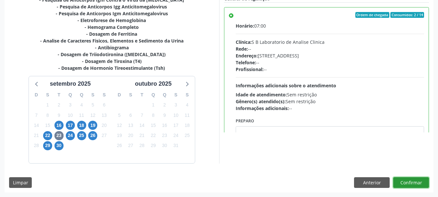
click at [406, 185] on button "Confirmar" at bounding box center [412, 182] width 36 height 11
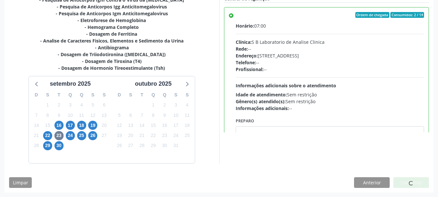
scroll to position [17, 0]
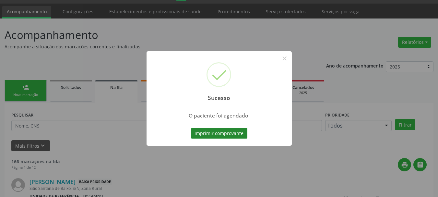
click at [228, 135] on button "Imprimir comprovante" at bounding box center [219, 133] width 56 height 11
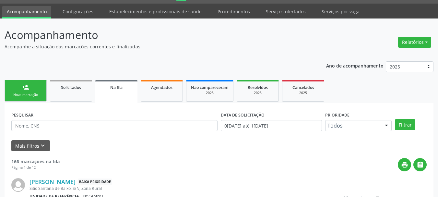
click at [34, 96] on div "Nova marcação" at bounding box center [25, 94] width 32 height 5
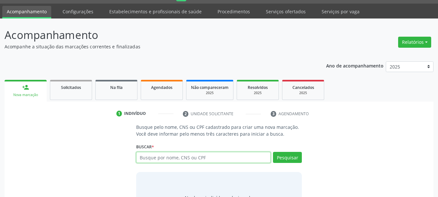
click at [167, 158] on input "text" at bounding box center [203, 157] width 135 height 11
paste input "704 5003 4763 6414"
type input "704 5003 4763 6414"
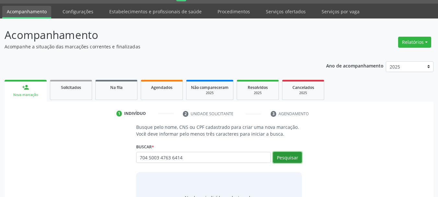
click at [283, 155] on button "Pesquisar" at bounding box center [287, 157] width 29 height 11
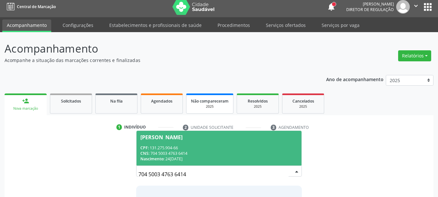
scroll to position [53, 0]
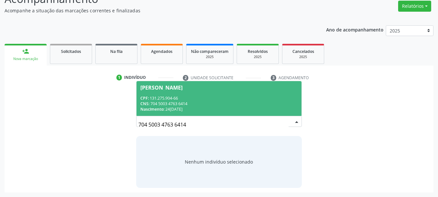
click at [219, 103] on div "CNS: 704 5003 4763 6414" at bounding box center [220, 104] width 158 height 6
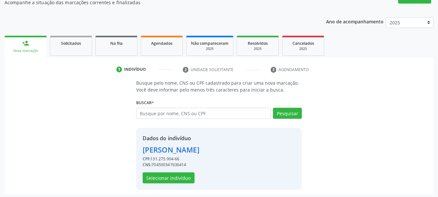
scroll to position [63, 0]
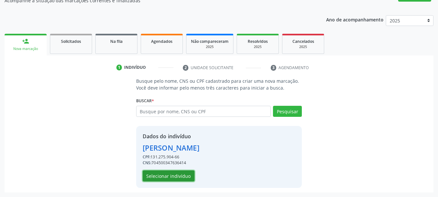
click at [181, 177] on button "Selecionar indivíduo" at bounding box center [169, 175] width 52 height 11
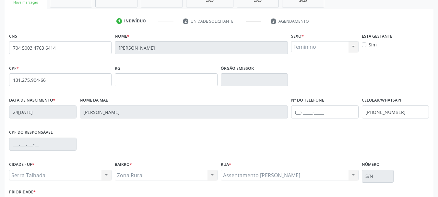
scroll to position [155, 0]
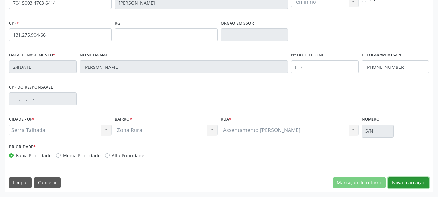
click at [405, 182] on button "Nova marcação" at bounding box center [408, 182] width 41 height 11
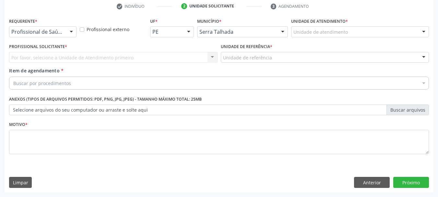
scroll to position [125, 0]
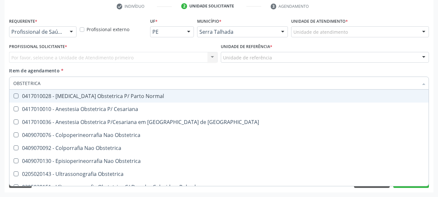
type input "OBSTETRICA"
click at [125, 70] on div "Item de agendamento * OBSTETRICA Selecionar todos 0417010028 - Analgesia Obstet…" at bounding box center [219, 77] width 420 height 20
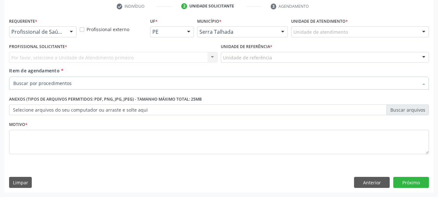
click at [52, 82] on input "Item de agendamento *" at bounding box center [215, 83] width 405 height 13
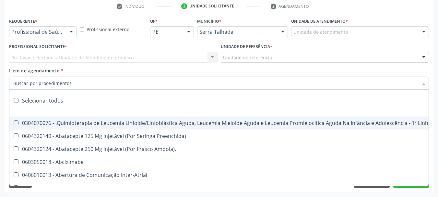
click at [52, 82] on input "Item de agendamento *" at bounding box center [215, 83] width 405 height 13
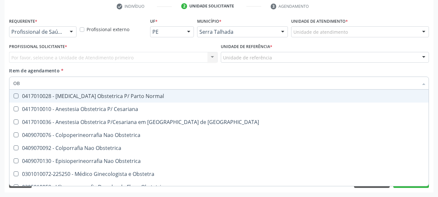
type input "O"
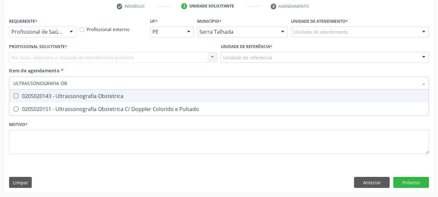
type input "ULTRASSONOGRAFIA OBS"
click at [57, 93] on div "0205020143 - Ultrassonografia Obstetrica" at bounding box center [219, 95] width 412 height 5
checkbox Obstetrica "true"
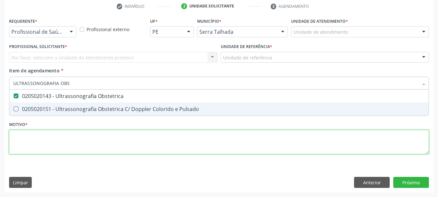
click at [47, 136] on div "Requerente * Profissional de Saúde Profissional de Saúde Paciente Nenhum result…" at bounding box center [219, 89] width 420 height 147
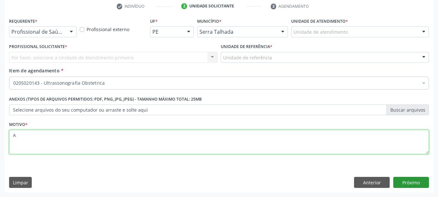
type textarea "A"
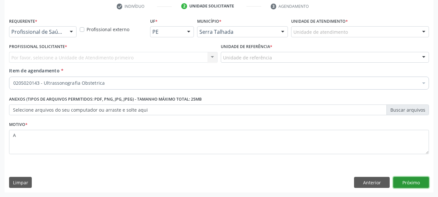
click at [396, 182] on button "Próximo" at bounding box center [412, 182] width 36 height 11
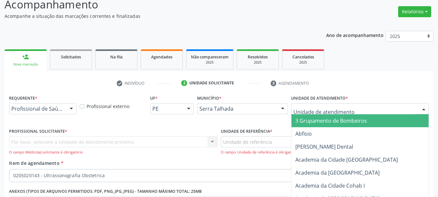
scroll to position [65, 0]
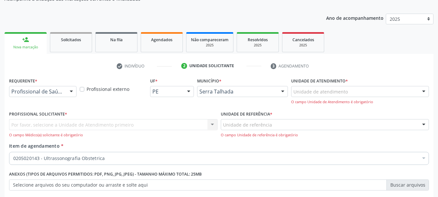
click at [75, 124] on div "Por favor, selecione a Unidade de Atendimento primeiro Nenhum resultado encontr…" at bounding box center [113, 128] width 209 height 18
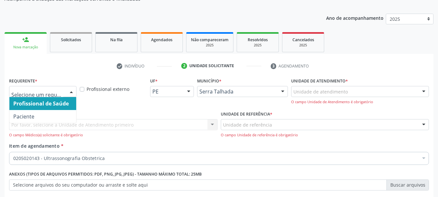
click at [68, 92] on div at bounding box center [72, 91] width 10 height 11
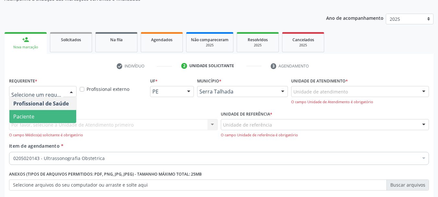
click at [45, 139] on div "Profissional Solicitante * Por favor, selecione a Unidade de Atendimento primei…" at bounding box center [113, 125] width 212 height 33
click at [29, 113] on span "Paciente" at bounding box center [23, 116] width 21 height 7
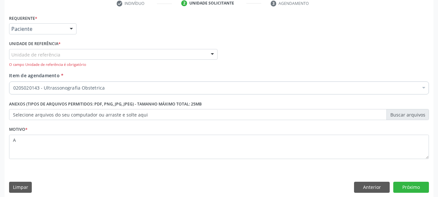
scroll to position [130, 0]
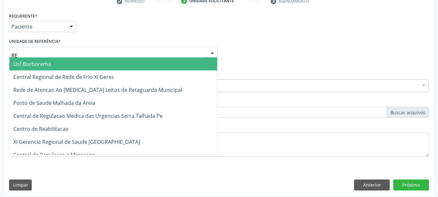
type input "REA"
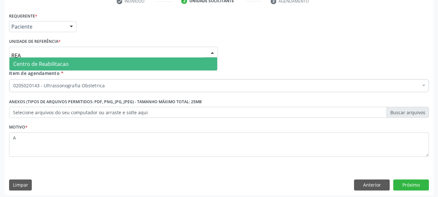
click at [51, 68] on span "Centro de Reabilitacao" at bounding box center [113, 63] width 208 height 13
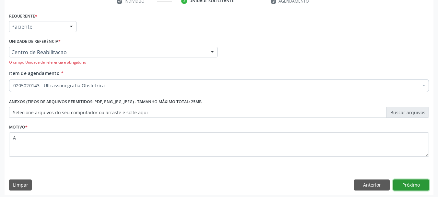
click at [400, 188] on button "Próximo" at bounding box center [412, 184] width 36 height 11
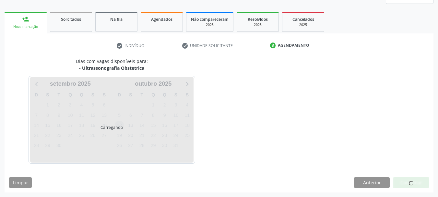
scroll to position [85, 0]
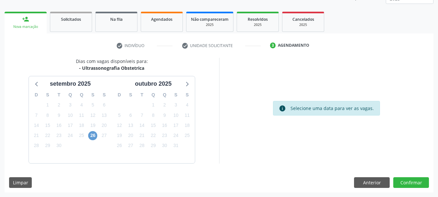
drag, startPoint x: 98, startPoint y: 137, endPoint x: 92, endPoint y: 135, distance: 6.7
click at [97, 137] on div "26" at bounding box center [92, 135] width 11 height 10
click at [92, 135] on span "26" at bounding box center [92, 135] width 9 height 9
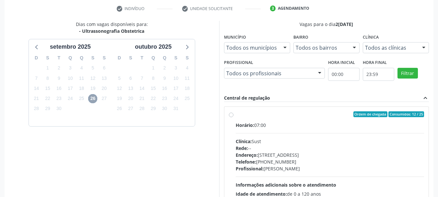
scroll to position [179, 0]
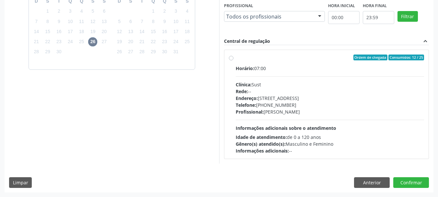
click at [257, 110] on span "Profissional:" at bounding box center [250, 112] width 28 height 6
click at [234, 60] on input "Ordem de chegada Consumidos: 12 / 25 Horário: 07:00 Clínica: Sust Rede: -- Ende…" at bounding box center [231, 58] width 5 height 6
radio input "true"
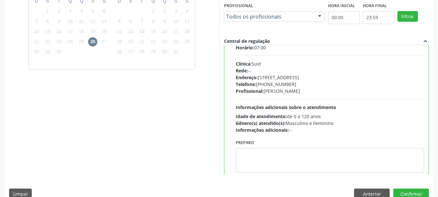
scroll to position [32, 0]
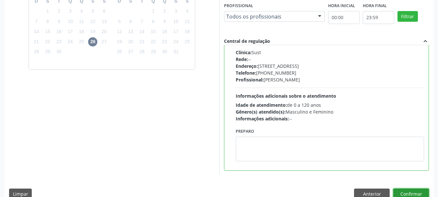
click at [420, 194] on button "Confirmar" at bounding box center [412, 194] width 36 height 11
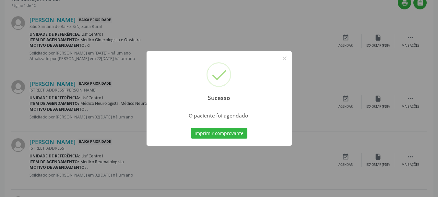
scroll to position [17, 0]
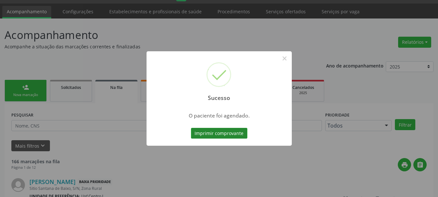
click at [226, 129] on button "Imprimir comprovante" at bounding box center [219, 133] width 56 height 11
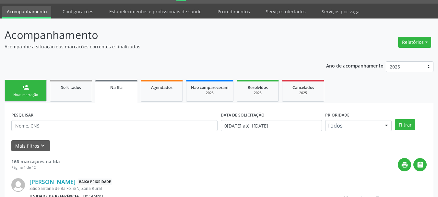
click at [26, 92] on link "person_add Nova marcação" at bounding box center [26, 91] width 42 height 22
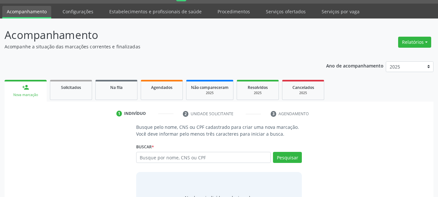
scroll to position [53, 0]
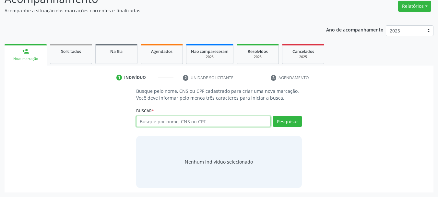
click at [144, 120] on input "text" at bounding box center [203, 121] width 135 height 11
type input "705007678508455"
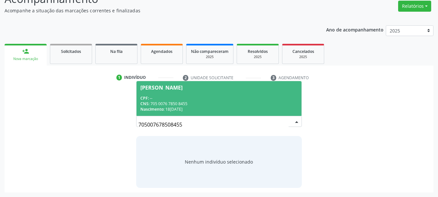
click at [288, 123] on input "705007678508455" at bounding box center [214, 124] width 151 height 13
click at [259, 94] on span "João Victor Lopes de Lima CPF: -- CNS: 705 0076 7850 8455 Nascimento: 18/01/2008" at bounding box center [220, 98] width 166 height 35
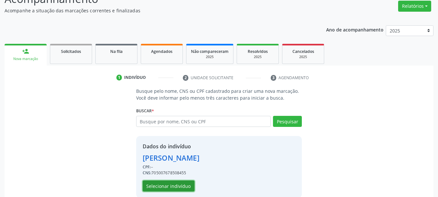
click at [173, 183] on button "Selecionar indivíduo" at bounding box center [169, 185] width 52 height 11
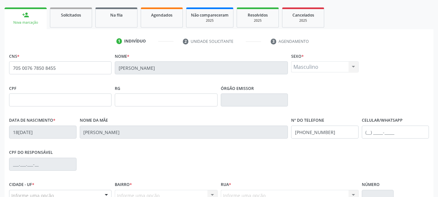
scroll to position [151, 0]
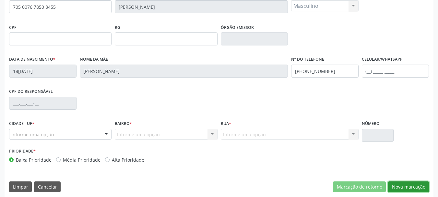
drag, startPoint x: 423, startPoint y: 188, endPoint x: 417, endPoint y: 183, distance: 7.7
click at [421, 187] on button "Nova marcação" at bounding box center [408, 186] width 41 height 11
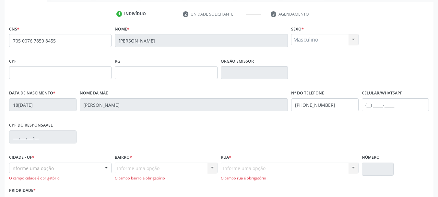
scroll to position [160, 0]
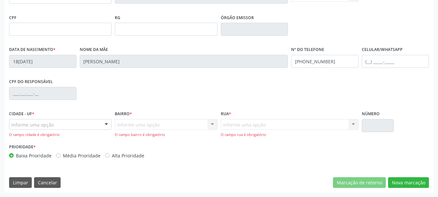
click at [82, 116] on div "Cidade - UF * Informe uma opção Serra Talhada - PE Nenhum resultado encontrado …" at bounding box center [60, 123] width 103 height 29
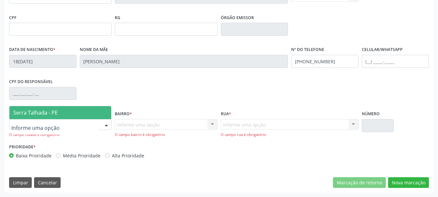
click at [77, 122] on div at bounding box center [60, 124] width 103 height 11
click at [73, 113] on span "Serra Talhada - PE" at bounding box center [60, 112] width 102 height 13
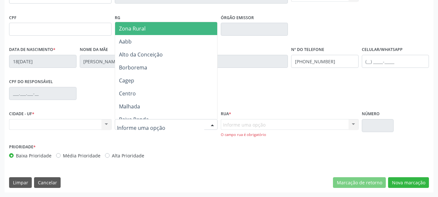
click at [151, 29] on span "Zona Rural" at bounding box center [167, 28] width 104 height 13
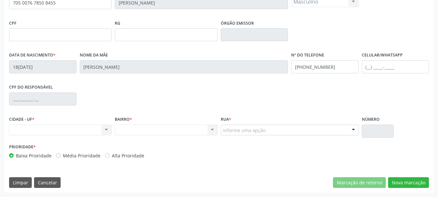
scroll to position [155, 0]
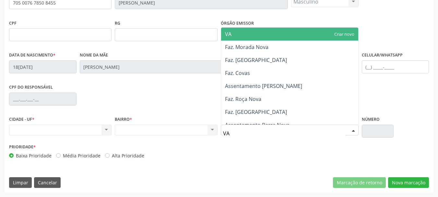
type input "V"
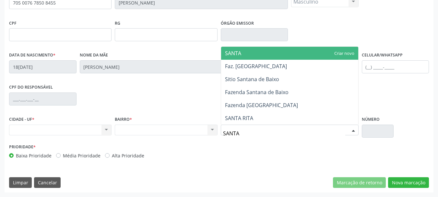
type input "SANTA"
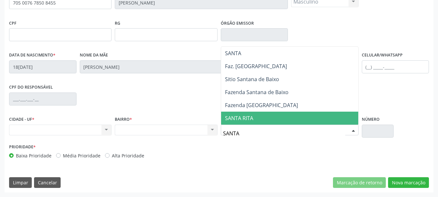
click at [248, 122] on span "SANTA RITA" at bounding box center [289, 118] width 137 height 13
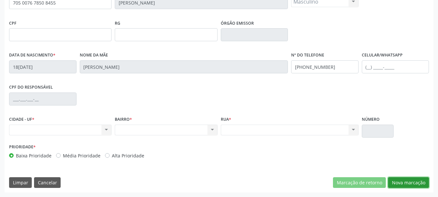
click at [407, 182] on button "Nova marcação" at bounding box center [408, 182] width 41 height 11
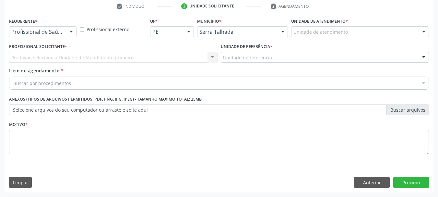
scroll to position [125, 0]
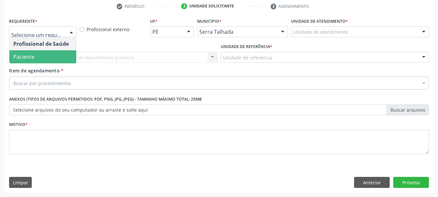
click at [31, 58] on span "Paciente" at bounding box center [23, 56] width 21 height 7
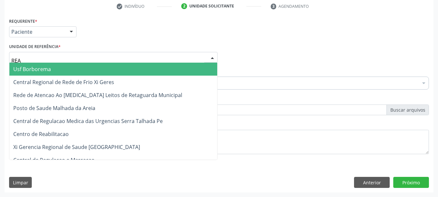
type input "REAB"
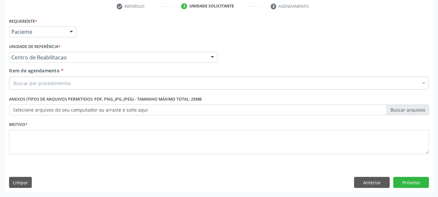
drag, startPoint x: 42, startPoint y: 79, endPoint x: 43, endPoint y: 85, distance: 5.9
click at [42, 79] on div "Buscar por procedimentos" at bounding box center [219, 83] width 420 height 13
click at [13, 80] on input "Item de agendamento *" at bounding box center [13, 83] width 0 height 13
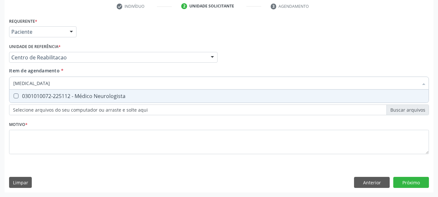
type input "NEUROLOGISTA"
click at [68, 102] on span "0301010072-225112 - Médico Neurologista" at bounding box center [219, 96] width 420 height 13
checkbox Neurologista "true"
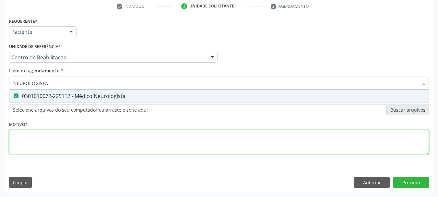
click at [64, 142] on div "Requerente * Paciente Profissional de Saúde Paciente Nenhum resultado encontrad…" at bounding box center [219, 89] width 420 height 147
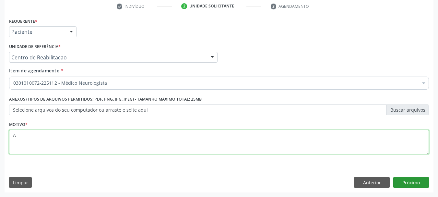
type textarea "A"
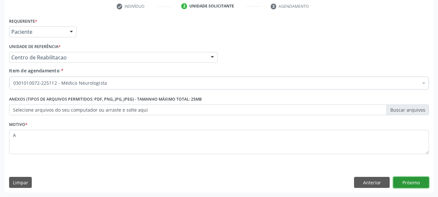
click at [411, 183] on button "Próximo" at bounding box center [412, 182] width 36 height 11
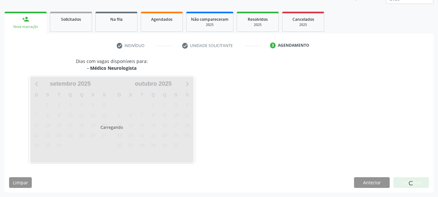
scroll to position [85, 0]
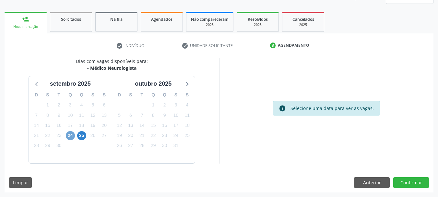
click at [71, 135] on span "24" at bounding box center [70, 135] width 9 height 9
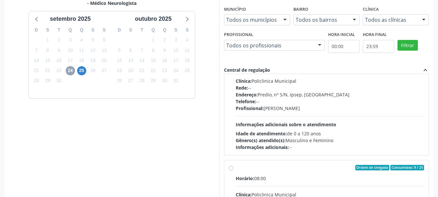
scroll to position [0, 0]
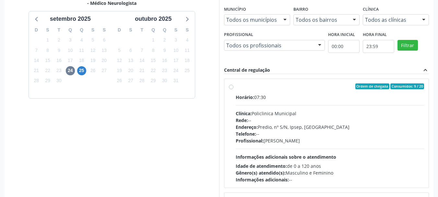
click at [295, 100] on div "Horário: 07:30" at bounding box center [330, 97] width 189 height 7
click at [234, 89] on input "Ordem de chegada Consumidos: 9 / 20 Horário: 07:30 Clínica: Policlinica Municip…" at bounding box center [231, 86] width 5 height 6
radio input "true"
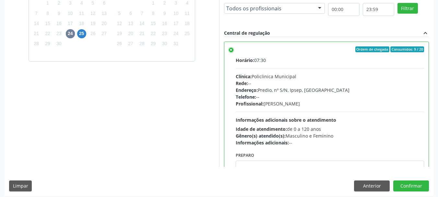
scroll to position [191, 0]
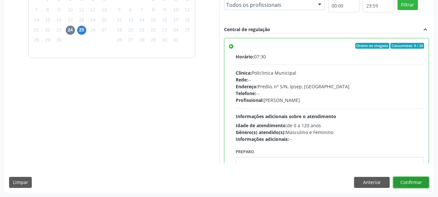
click at [422, 180] on button "Confirmar" at bounding box center [412, 182] width 36 height 11
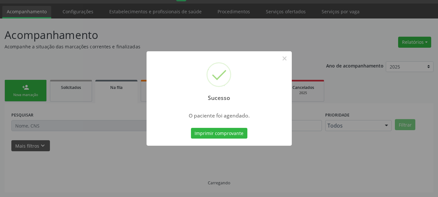
scroll to position [17, 0]
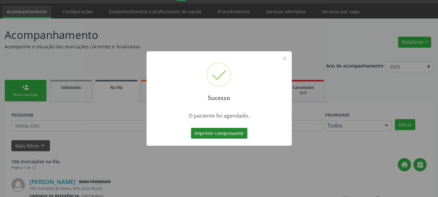
click at [221, 132] on button "Imprimir comprovante" at bounding box center [219, 133] width 56 height 11
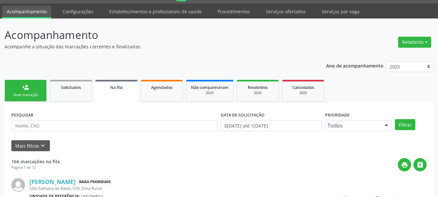
click at [25, 95] on div "Nova marcação" at bounding box center [25, 94] width 32 height 5
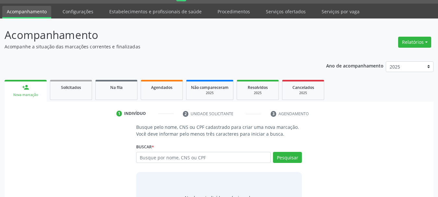
scroll to position [50, 0]
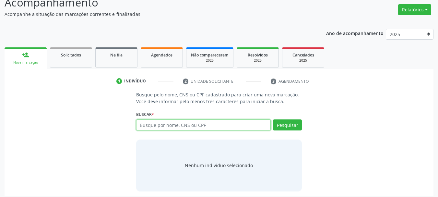
click at [179, 124] on input "text" at bounding box center [203, 124] width 135 height 11
type input "72889330400"
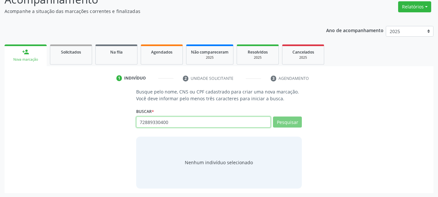
scroll to position [53, 0]
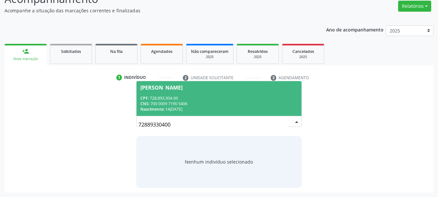
click at [240, 102] on div "CNS: 700 0009 7190 5406" at bounding box center [220, 104] width 158 height 6
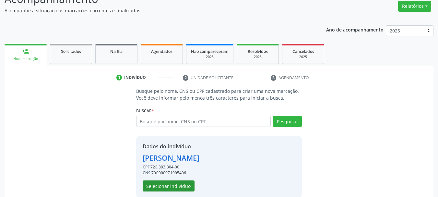
scroll to position [63, 0]
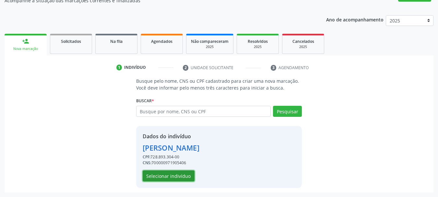
click at [162, 175] on button "Selecionar indivíduo" at bounding box center [169, 175] width 52 height 11
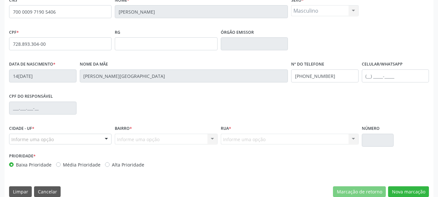
scroll to position [155, 0]
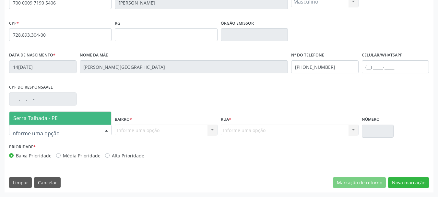
click at [68, 127] on div at bounding box center [60, 130] width 103 height 11
click at [69, 118] on span "Serra Talhada - PE" at bounding box center [60, 118] width 102 height 13
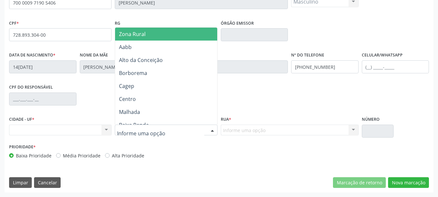
click at [170, 131] on div at bounding box center [166, 130] width 103 height 11
click at [143, 37] on span "Zona Rural" at bounding box center [132, 34] width 27 height 7
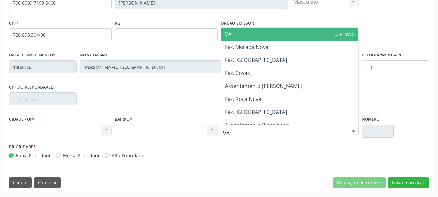
type input "V"
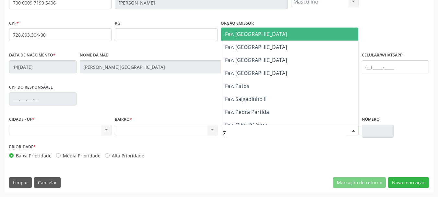
type input "ZO"
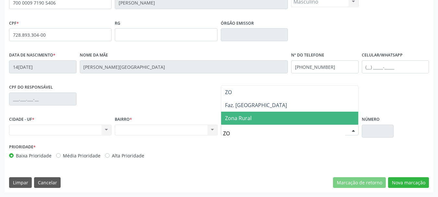
click at [247, 118] on span "Zona Rural" at bounding box center [238, 118] width 27 height 7
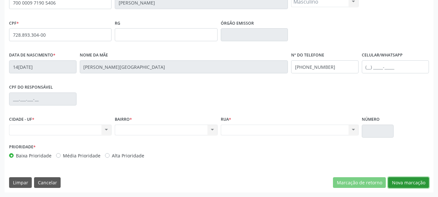
click at [404, 179] on button "Nova marcação" at bounding box center [408, 182] width 41 height 11
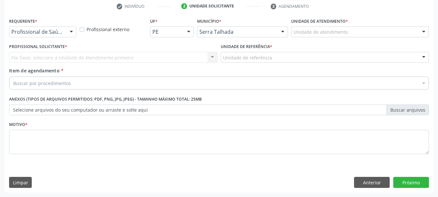
scroll to position [125, 0]
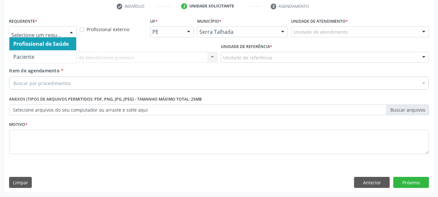
click at [19, 28] on div at bounding box center [43, 31] width 68 height 11
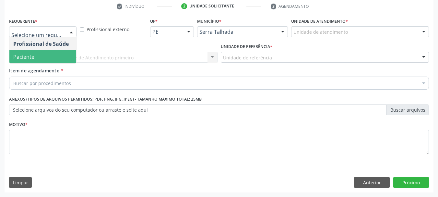
click at [17, 53] on span "Paciente" at bounding box center [23, 56] width 21 height 7
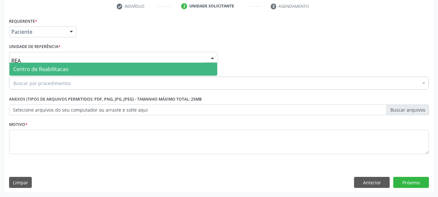
type input "REAB"
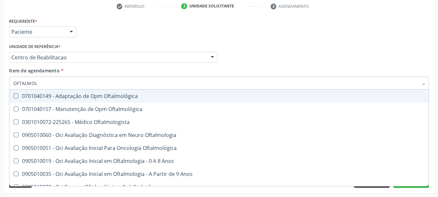
type input "OFTALMOLO"
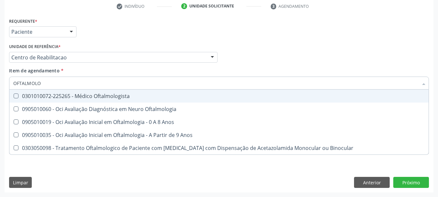
click at [37, 93] on div "0301010072-225265 - Médico Oftalmologista" at bounding box center [219, 95] width 412 height 5
checkbox Oftalmologista "true"
click at [97, 50] on div "Unidade de referência * Centro de Reabilitacao Usf do Mutirao Usf Cohab Usf Cai…" at bounding box center [113, 52] width 209 height 21
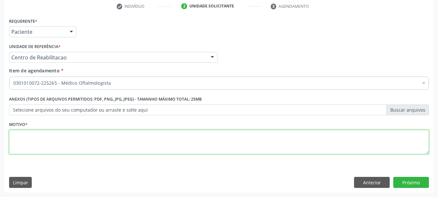
click at [25, 135] on textarea at bounding box center [219, 142] width 420 height 25
type textarea "A"
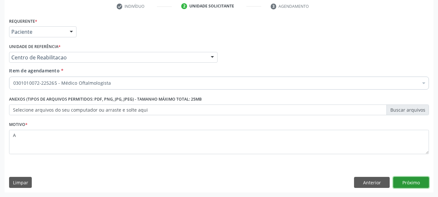
click at [405, 179] on button "Próximo" at bounding box center [412, 182] width 36 height 11
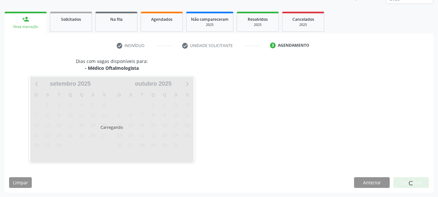
scroll to position [85, 0]
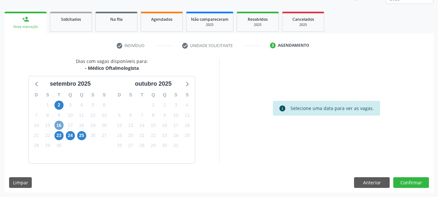
click at [58, 125] on span "16" at bounding box center [59, 125] width 9 height 9
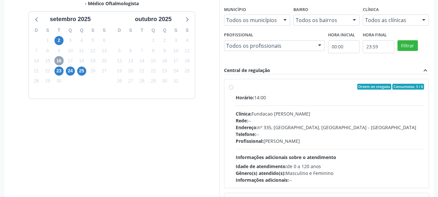
scroll to position [150, 0]
click at [287, 97] on div "Horário: 14:00" at bounding box center [330, 97] width 189 height 7
click at [234, 89] on input "Ordem de chegada Consumidos: 3 / 6 Horário: 14:00 Clínica: Fundacao Altino Vent…" at bounding box center [231, 86] width 5 height 6
radio input "true"
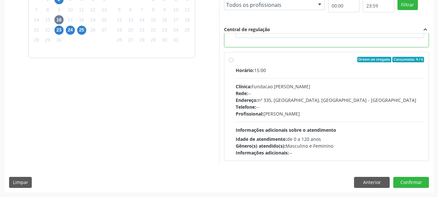
scroll to position [146, 0]
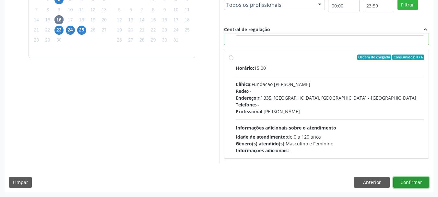
click at [425, 180] on button "Confirmar" at bounding box center [412, 182] width 36 height 11
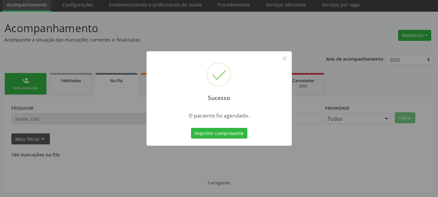
scroll to position [17, 0]
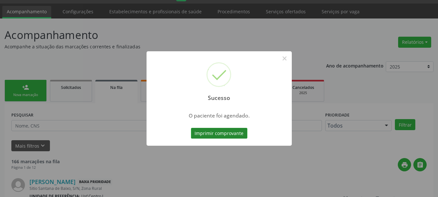
click at [218, 132] on button "Imprimir comprovante" at bounding box center [219, 133] width 56 height 11
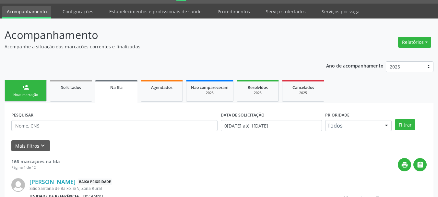
click at [25, 97] on div "Nova marcação" at bounding box center [25, 94] width 32 height 5
click at [25, 94] on div "Nova marcação" at bounding box center [25, 94] width 32 height 5
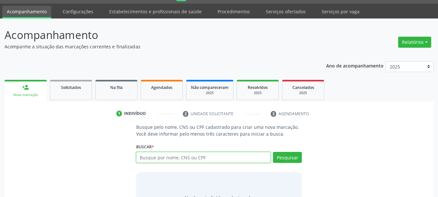
click at [159, 154] on input "text" at bounding box center [203, 157] width 135 height 11
type input "72889330400"
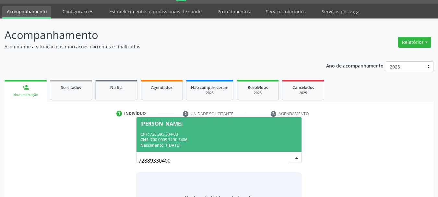
click at [227, 127] on span "[PERSON_NAME] CPF: 728.893.304-00 CNS: 700 0009 7190 5406 Nascimento: [DATE]" at bounding box center [220, 134] width 166 height 35
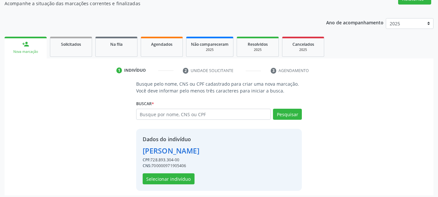
scroll to position [63, 0]
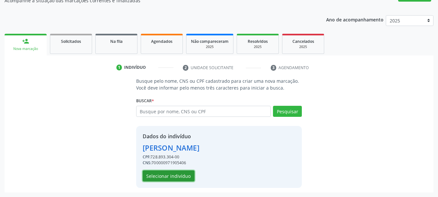
click at [182, 179] on button "Selecionar indivíduo" at bounding box center [169, 175] width 52 height 11
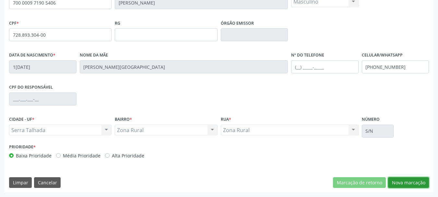
click at [410, 185] on button "Nova marcação" at bounding box center [408, 182] width 41 height 11
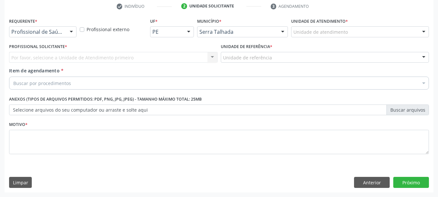
scroll to position [125, 0]
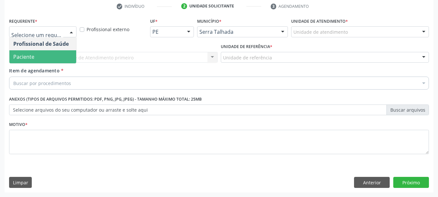
click at [35, 52] on span "Paciente" at bounding box center [42, 56] width 67 height 13
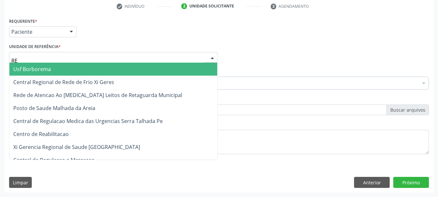
type input "REA"
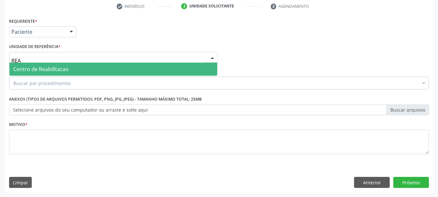
click at [42, 73] on span "Centro de Reabilitacao" at bounding box center [40, 69] width 55 height 7
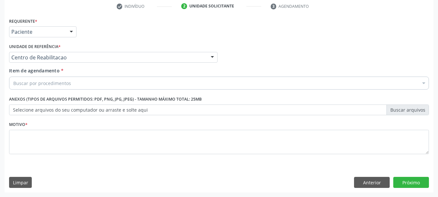
click at [41, 79] on div "Buscar por procedimentos" at bounding box center [219, 83] width 420 height 13
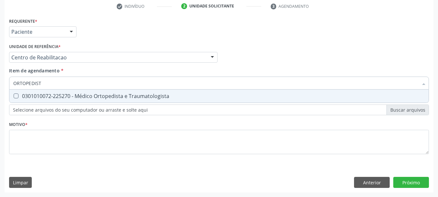
type input "ORTOPEDISTA"
click at [59, 97] on div "0301010072-225270 - Médico Ortopedista e Traumatologista" at bounding box center [219, 95] width 412 height 5
checkbox Traumatologista "true"
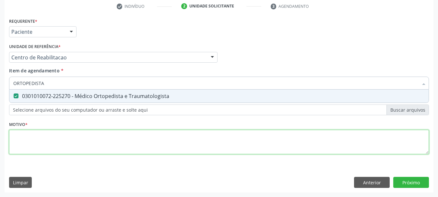
click at [47, 132] on div "Requerente * Paciente Profissional de Saúde Paciente Nenhum resultado encontrad…" at bounding box center [219, 89] width 420 height 147
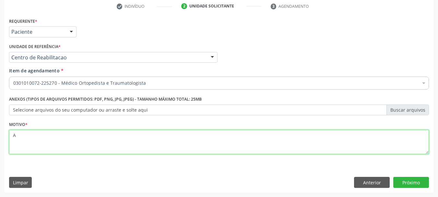
type textarea "A"
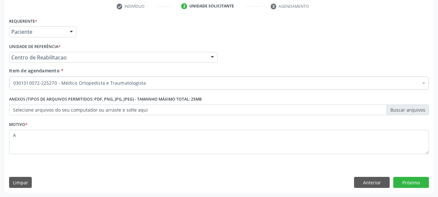
drag, startPoint x: 409, startPoint y: 190, endPoint x: 409, endPoint y: 186, distance: 3.6
click at [409, 188] on div "Requerente * Paciente Profissional de Saúde Paciente Nenhum resultado encontrad…" at bounding box center [219, 104] width 429 height 176
click at [409, 183] on button "Próximo" at bounding box center [412, 182] width 36 height 11
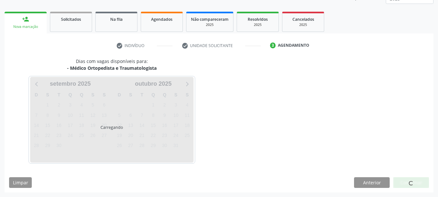
scroll to position [85, 0]
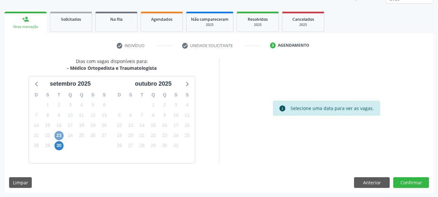
click at [60, 136] on span "23" at bounding box center [59, 135] width 9 height 9
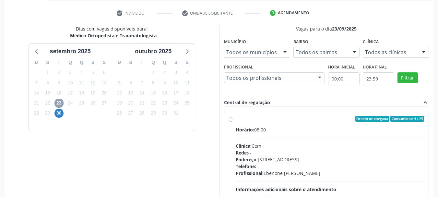
scroll to position [179, 0]
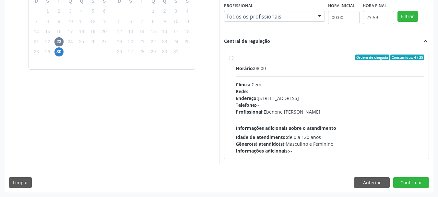
click at [64, 53] on div "30" at bounding box center [58, 52] width 11 height 10
click at [62, 53] on span "30" at bounding box center [59, 51] width 9 height 9
click at [287, 66] on div "Horário: 07:30" at bounding box center [330, 68] width 189 height 7
click at [234, 60] on input "Ordem de chegada Consumidos: 5 / 20 Horário: 07:30 Clínica: Policlinica Municip…" at bounding box center [231, 58] width 5 height 6
radio input "true"
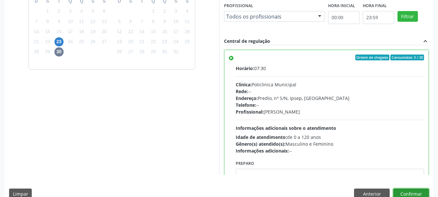
click at [419, 192] on button "Confirmar" at bounding box center [412, 194] width 36 height 11
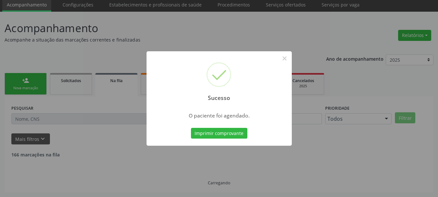
scroll to position [17, 0]
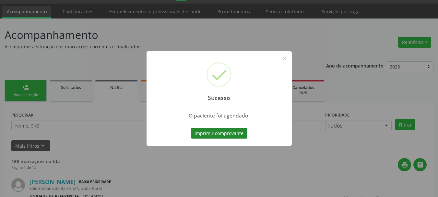
click at [223, 137] on button "Imprimir comprovante" at bounding box center [219, 133] width 56 height 11
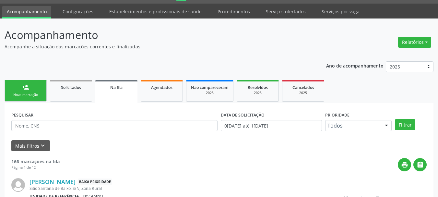
click at [36, 98] on link "person_add Nova marcação" at bounding box center [26, 91] width 42 height 22
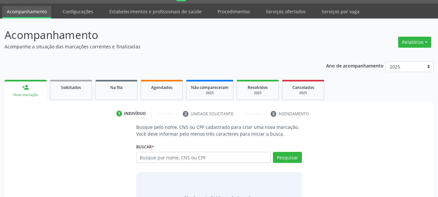
scroll to position [53, 0]
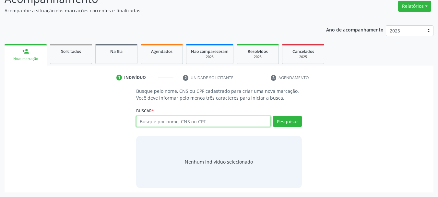
click at [189, 119] on input "text" at bounding box center [203, 121] width 135 height 11
click at [178, 119] on input "text" at bounding box center [203, 121] width 135 height 11
type input "203188312730008"
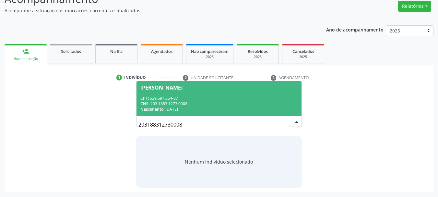
click at [234, 97] on div "CPF: 539.597.364-87" at bounding box center [220, 98] width 158 height 6
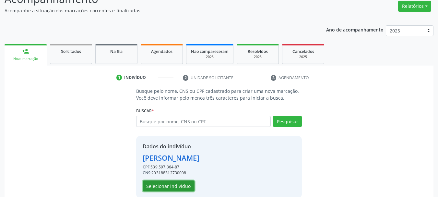
click at [166, 189] on button "Selecionar indivíduo" at bounding box center [169, 185] width 52 height 11
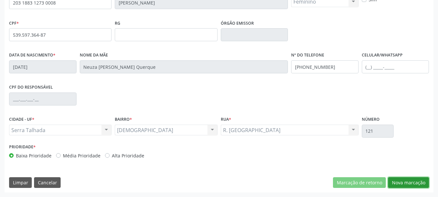
click at [404, 180] on button "Nova marcação" at bounding box center [408, 182] width 41 height 11
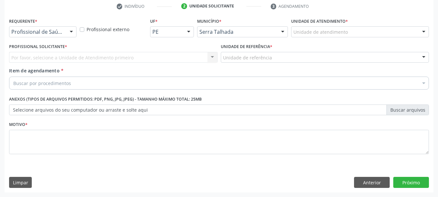
scroll to position [125, 0]
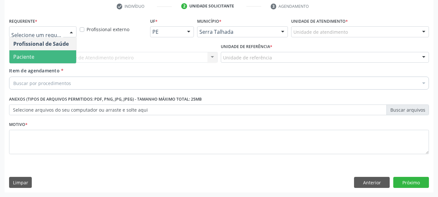
click at [31, 53] on span "Paciente" at bounding box center [23, 56] width 21 height 7
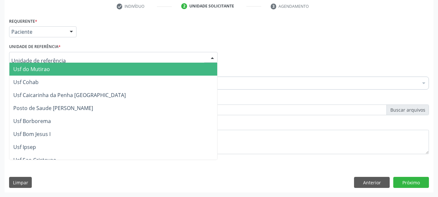
click at [31, 53] on div at bounding box center [113, 57] width 209 height 11
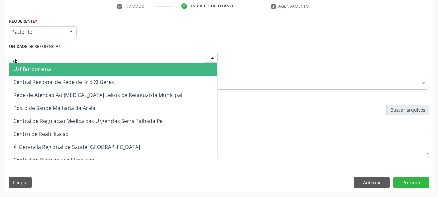
type input "REA"
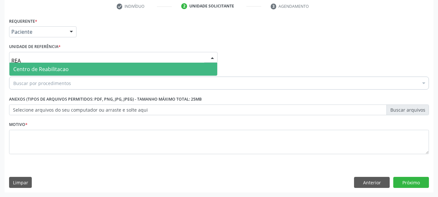
click at [35, 70] on span "Centro de Reabilitacao" at bounding box center [40, 69] width 55 height 7
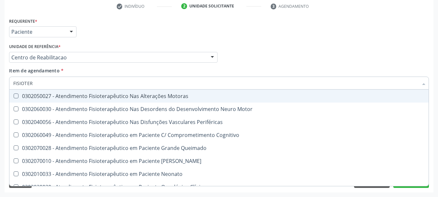
type input "FISIOTERA"
click at [39, 96] on div "0302050027 - Atendimento Fisioterapêutico Nas Alterações Motoras" at bounding box center [219, 95] width 412 height 5
checkbox Motoras "true"
click at [260, 42] on div "Profissional Solicitante Por favor, selecione a Unidade de Atendimento primeiro…" at bounding box center [219, 54] width 424 height 25
checkbox Motor "true"
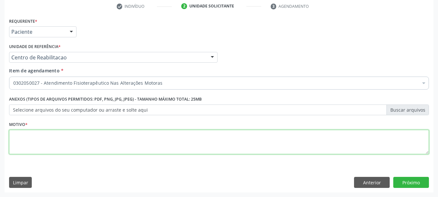
click at [73, 150] on textarea at bounding box center [219, 142] width 420 height 25
type textarea "A"
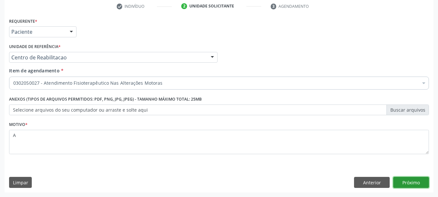
click at [409, 179] on button "Próximo" at bounding box center [412, 182] width 36 height 11
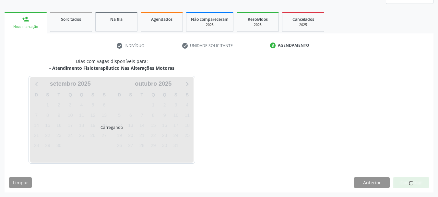
scroll to position [85, 0]
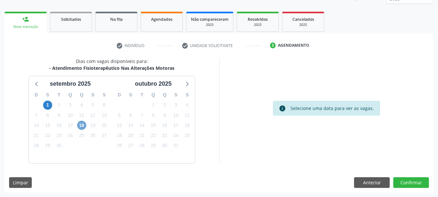
click at [79, 126] on span "18" at bounding box center [81, 125] width 9 height 9
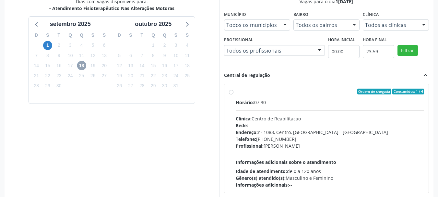
scroll to position [150, 0]
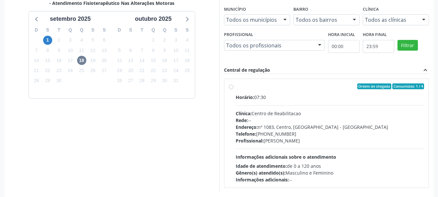
click at [267, 92] on label "Ordem de chegada Consumidos: 1 / 4 Horário: 07:30 Clínica: Centro de Reabilitac…" at bounding box center [330, 133] width 189 height 100
click at [234, 89] on input "Ordem de chegada Consumidos: 1 / 4 Horário: 07:30 Clínica: Centro de Reabilitac…" at bounding box center [231, 86] width 5 height 6
radio input "true"
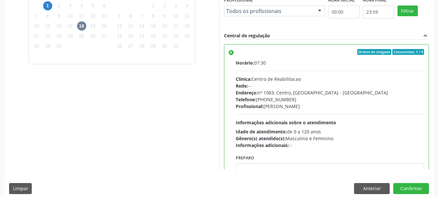
scroll to position [191, 0]
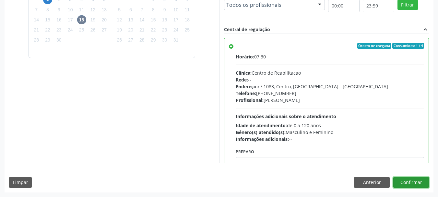
click at [422, 181] on button "Confirmar" at bounding box center [412, 182] width 36 height 11
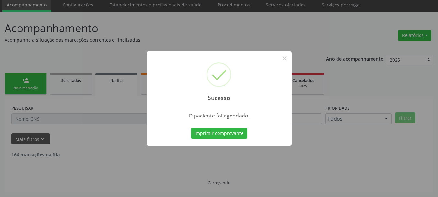
scroll to position [17, 0]
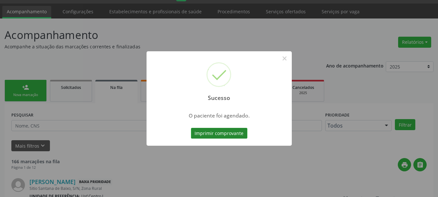
click at [216, 135] on button "Imprimir comprovante" at bounding box center [219, 133] width 56 height 11
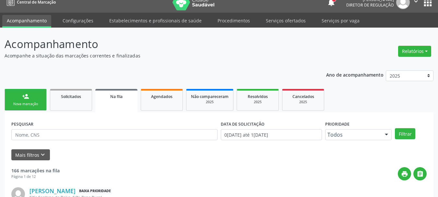
scroll to position [0, 0]
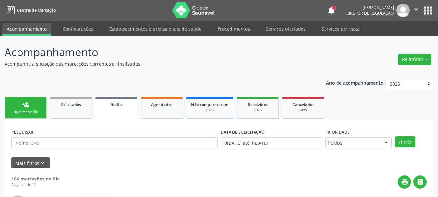
click at [418, 6] on icon "" at bounding box center [416, 9] width 7 height 7
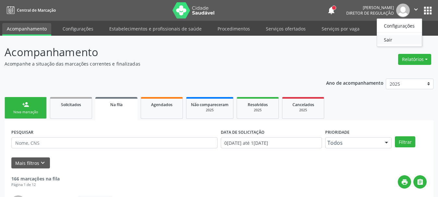
click at [395, 39] on link "Sair" at bounding box center [399, 39] width 45 height 9
